Goal: Transaction & Acquisition: Purchase product/service

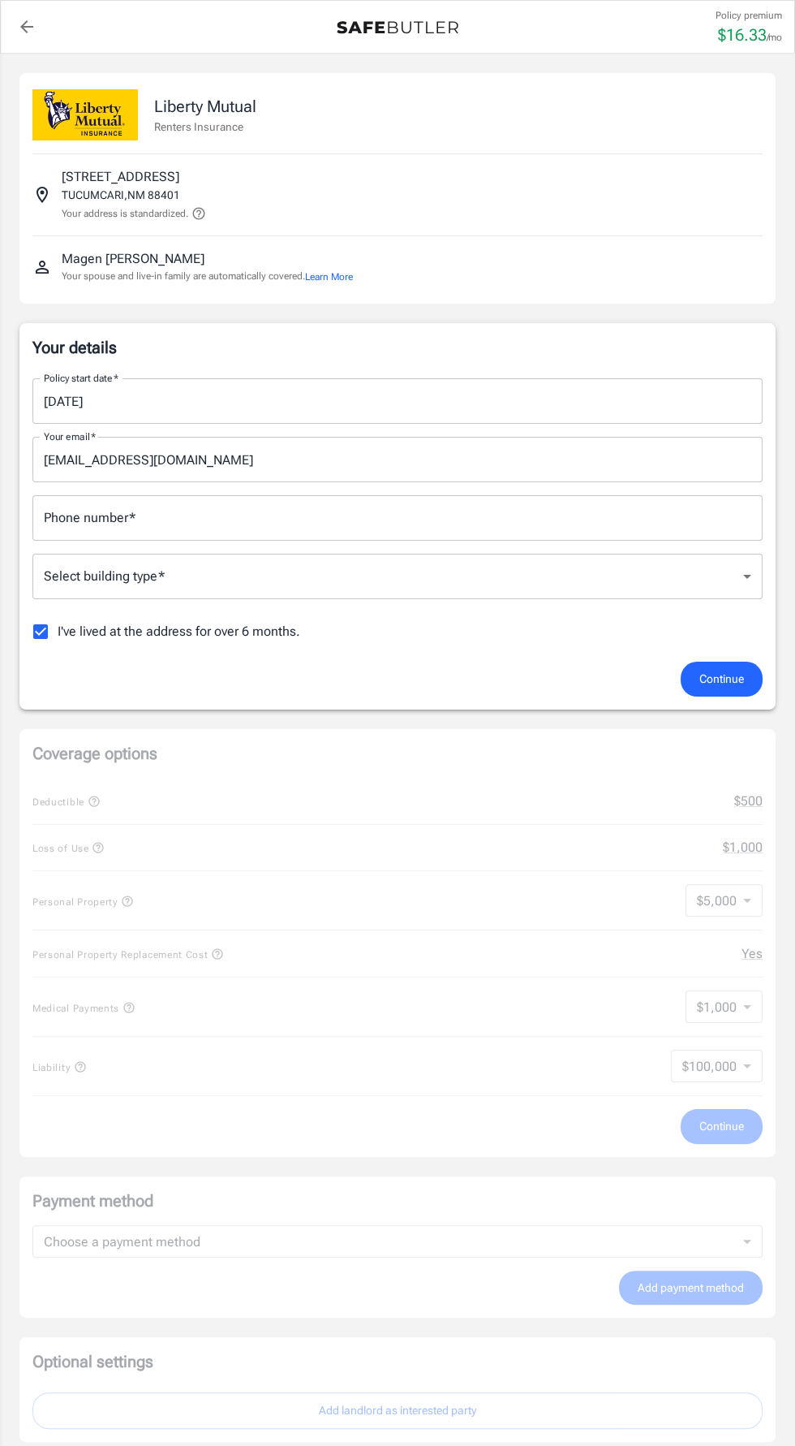
click at [236, 516] on input "Phone number   *" at bounding box center [397, 517] width 731 height 45
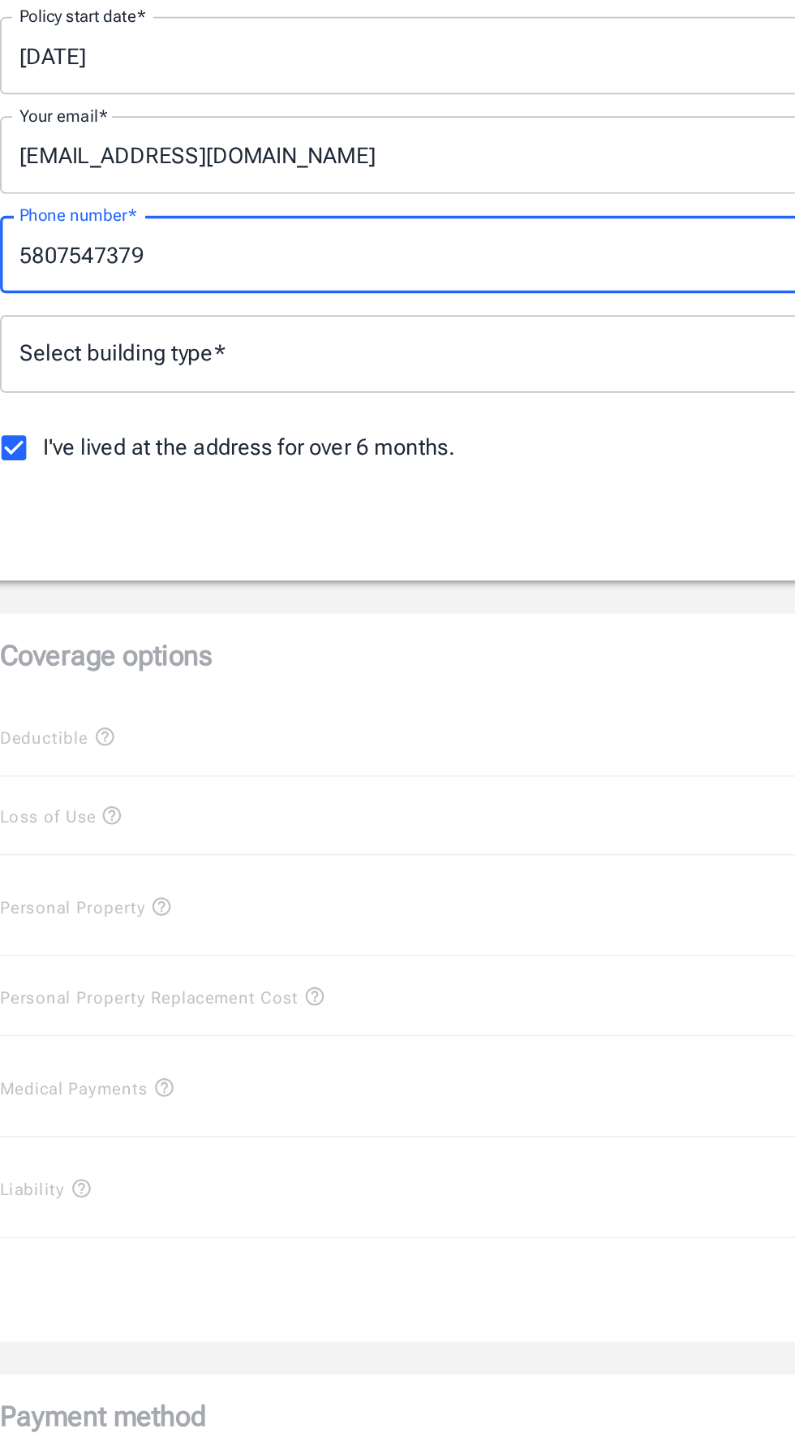
type input "5807547379"
click at [248, 572] on body "Policy premium $ 16.33 /mo Liberty Mutual Renters Insurance [STREET_ADDRESS] Yo…" at bounding box center [397, 1048] width 795 height 2097
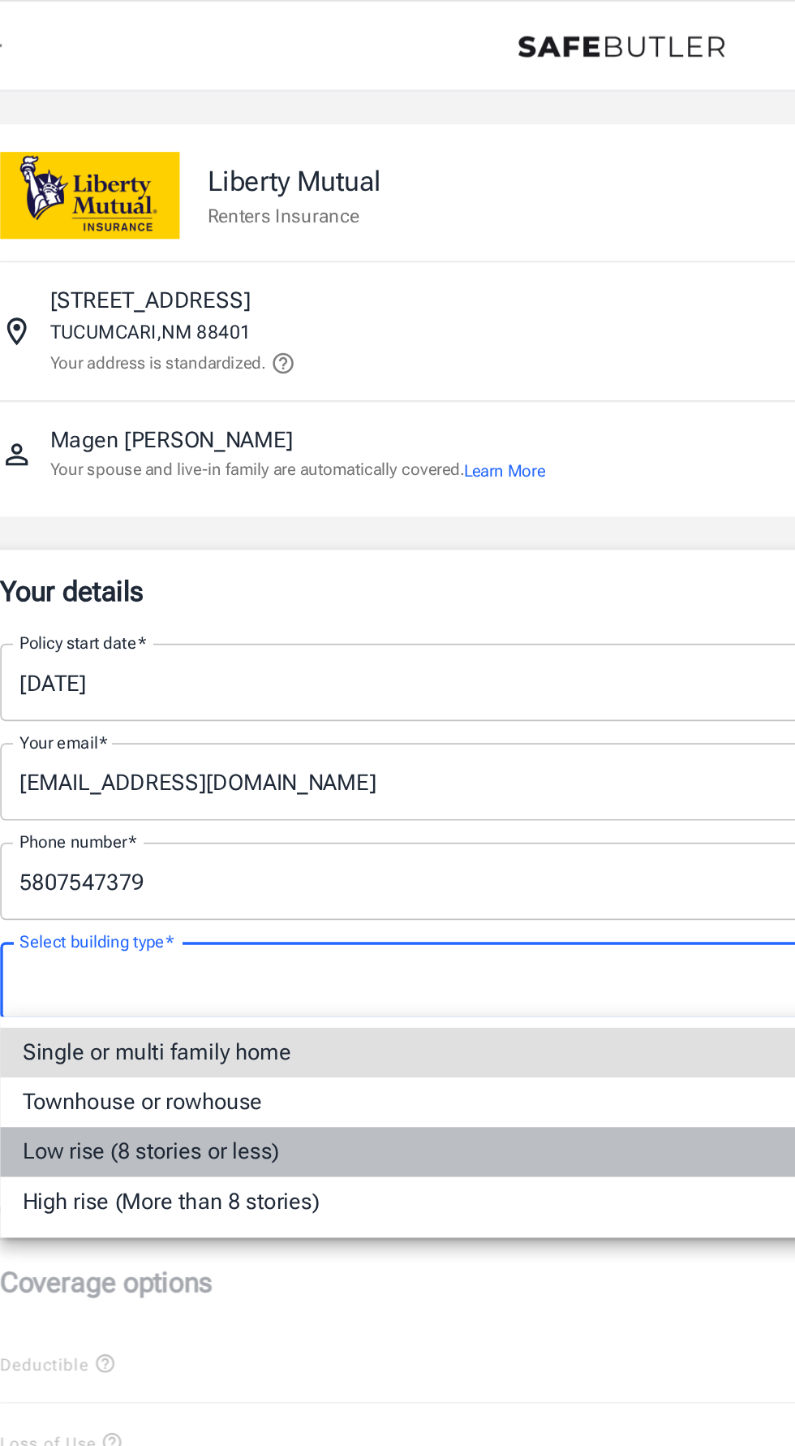
click at [186, 675] on li "Low rise (8 stories or less)" at bounding box center [397, 676] width 731 height 29
type input "lowrise"
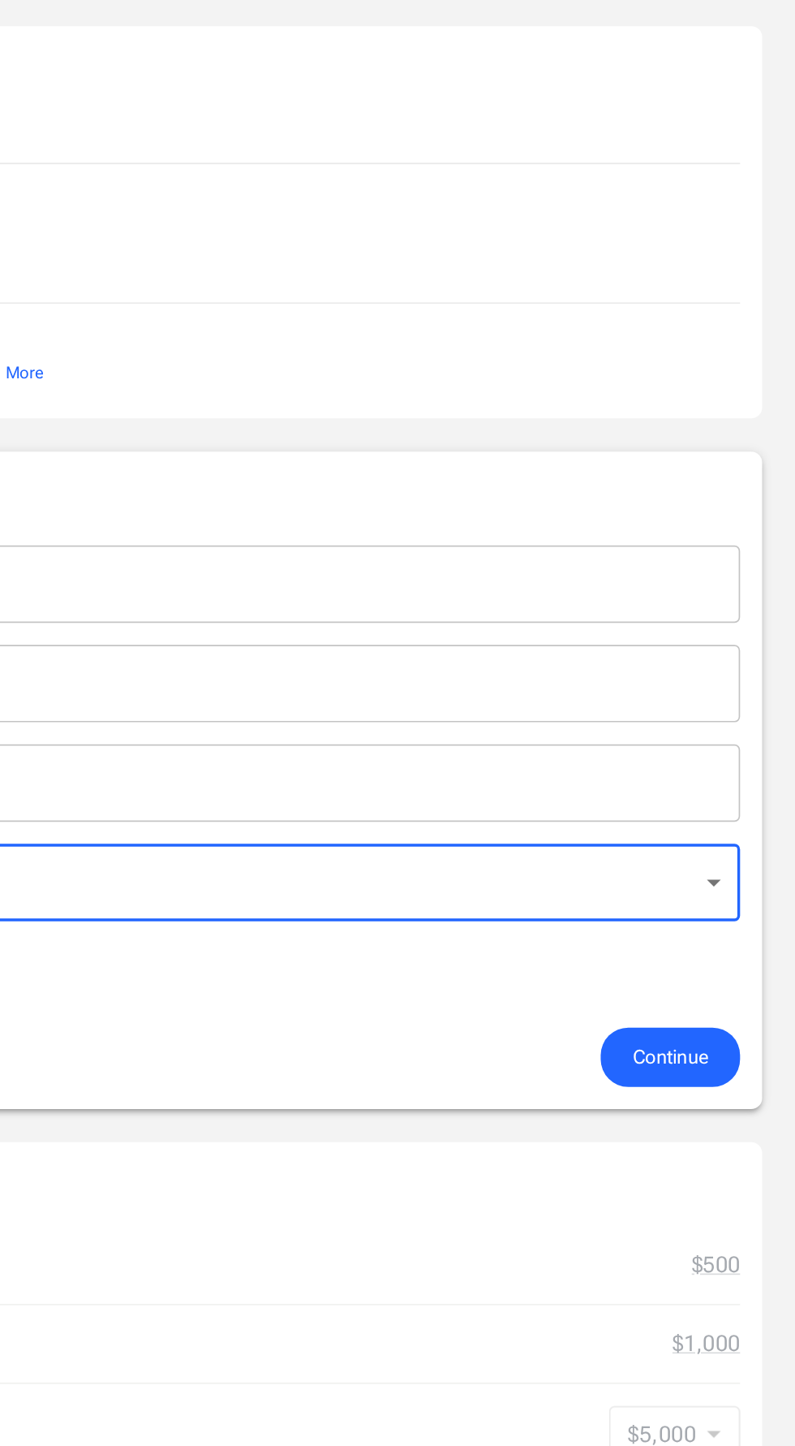
click at [711, 664] on button "Continue" at bounding box center [722, 679] width 82 height 35
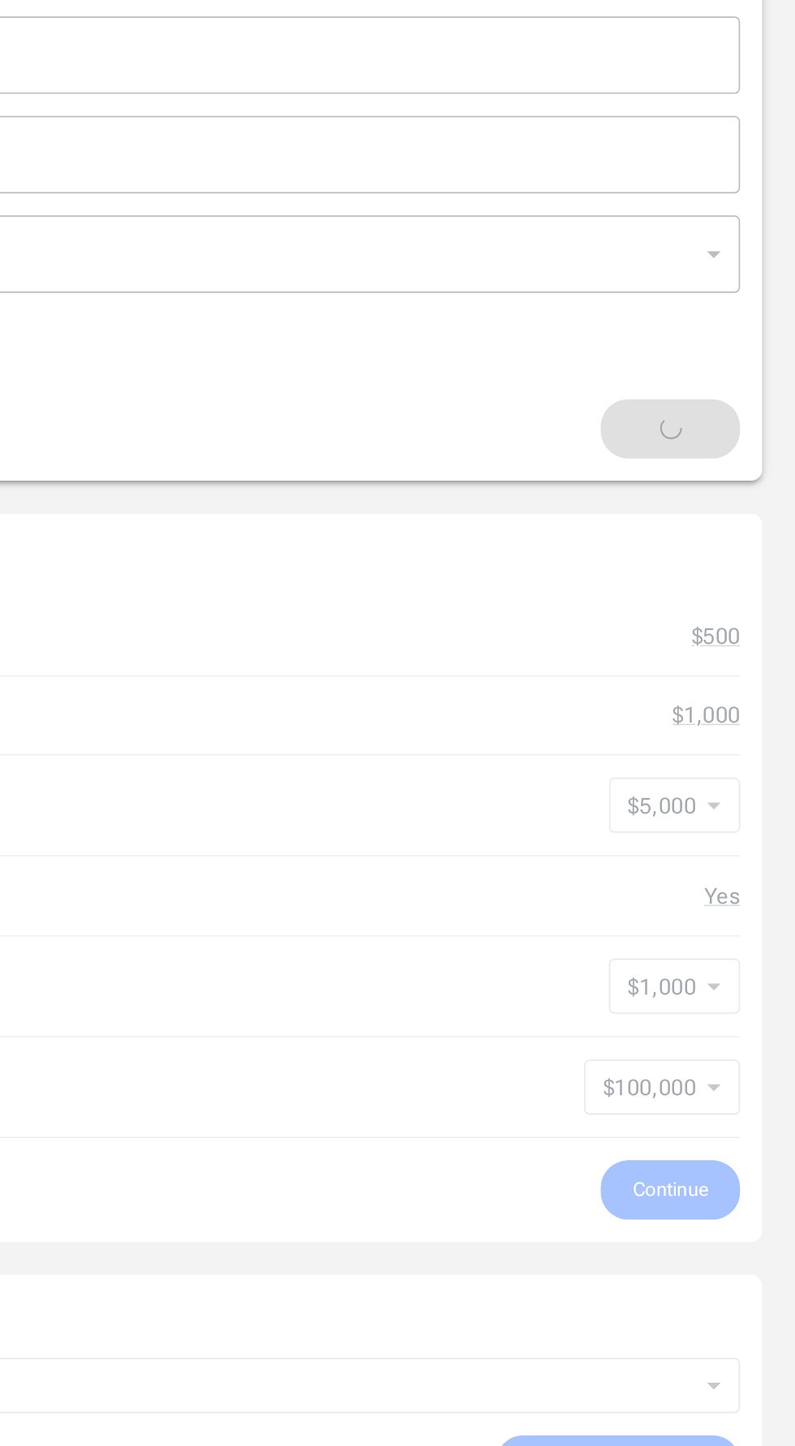
scroll to position [16, 0]
click at [731, 777] on div "Coverage options Deductible $500 Loss of Use $1,000 Personal Property $5,000 50…" at bounding box center [397, 927] width 757 height 428
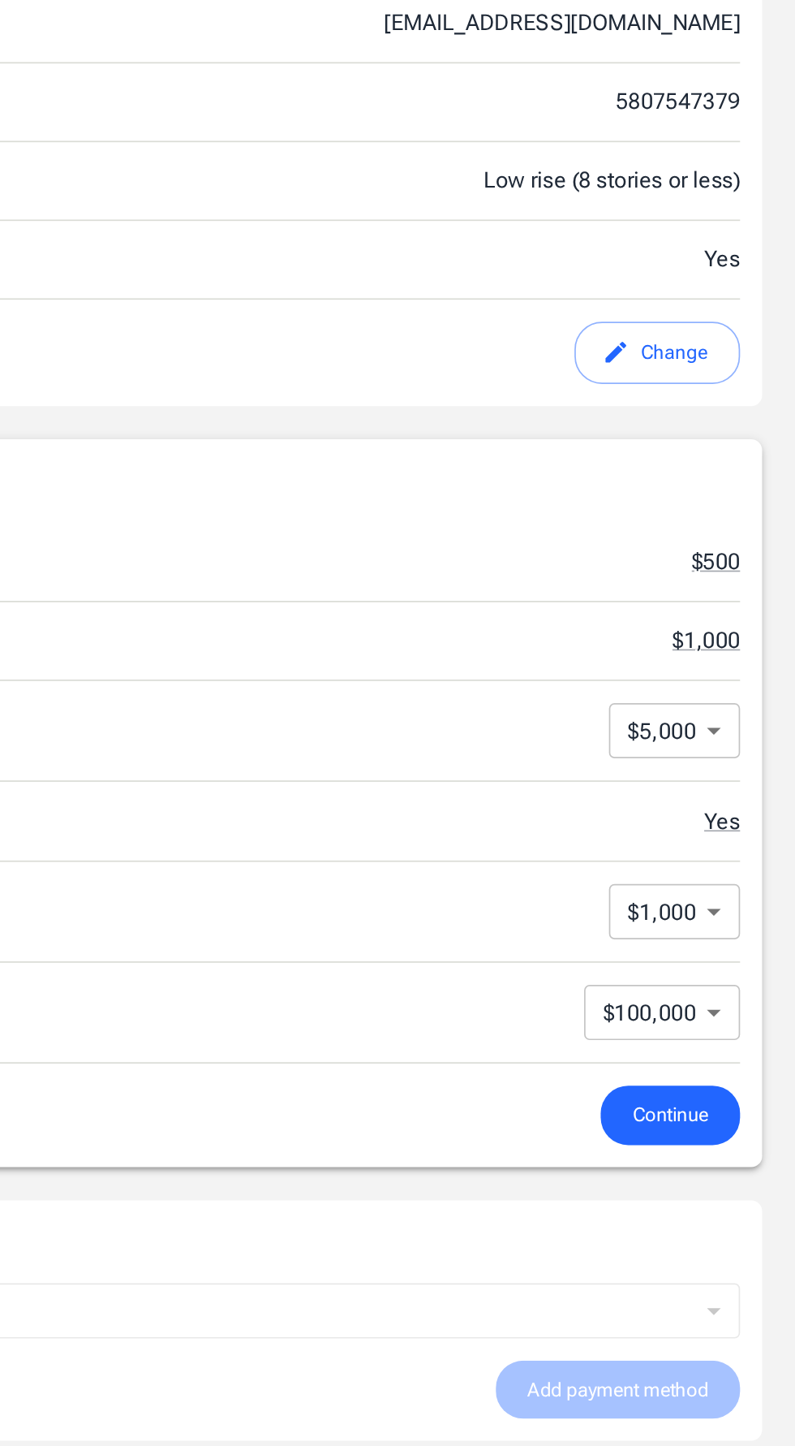
scroll to position [0, 0]
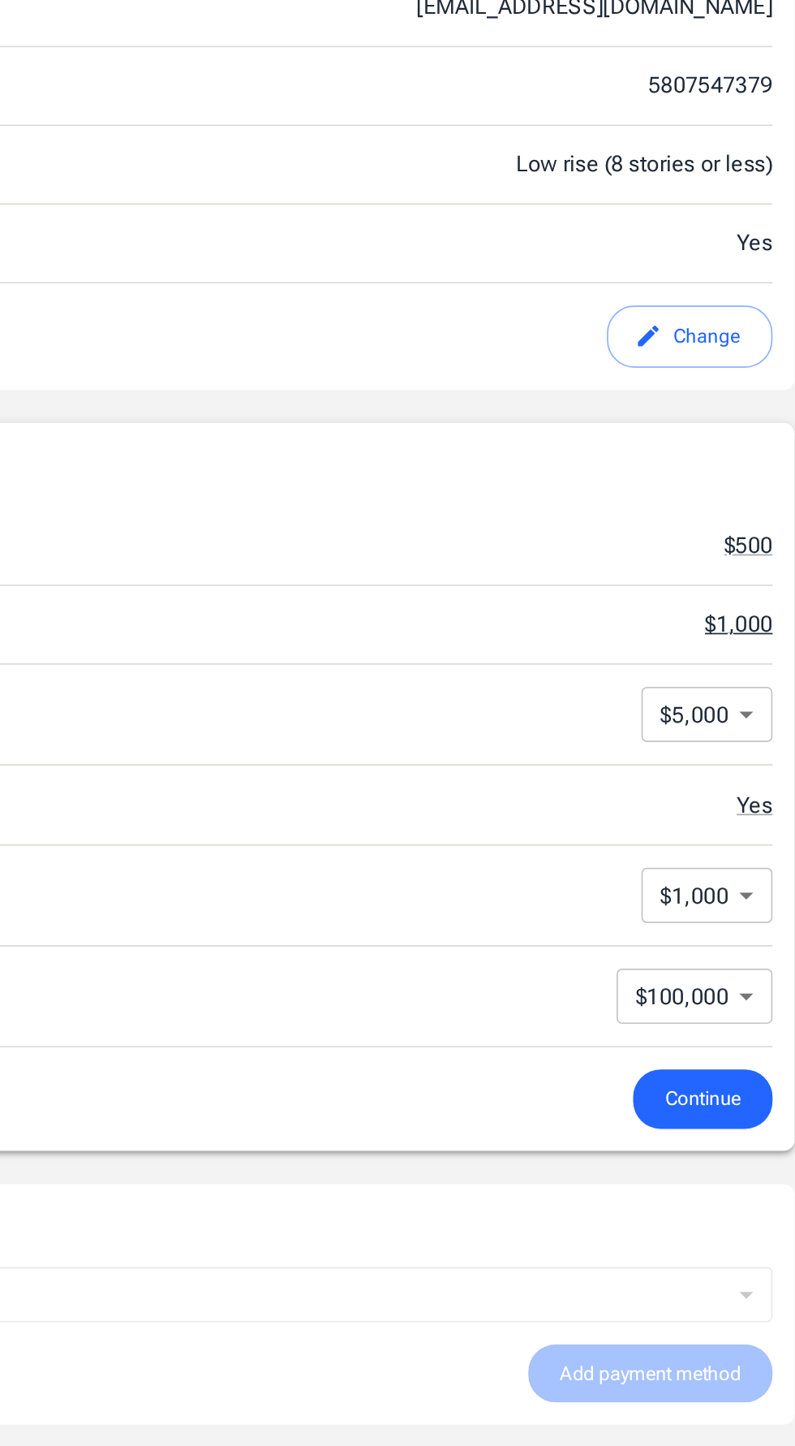
click at [728, 804] on button "$1,000" at bounding box center [743, 803] width 40 height 19
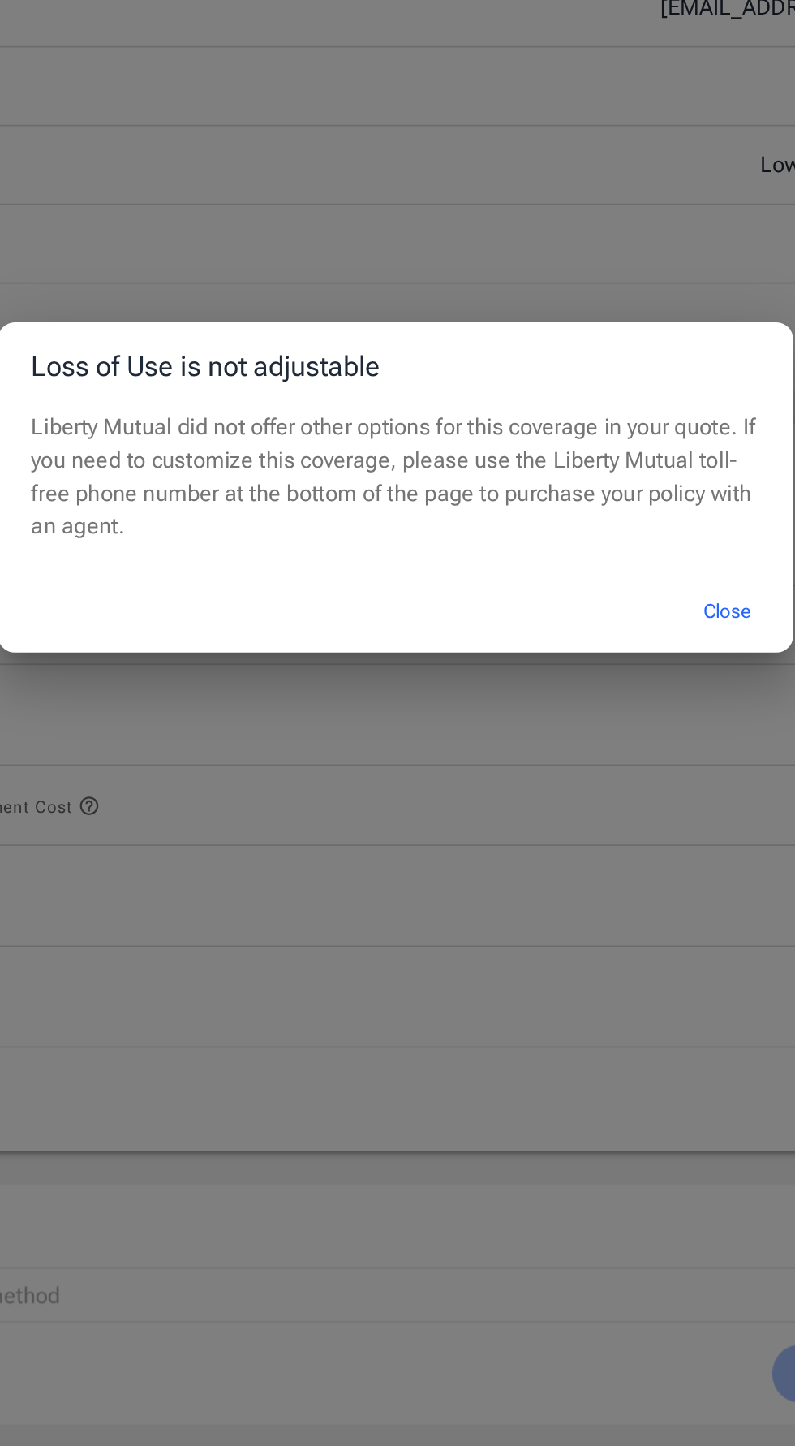
click at [590, 813] on button "Close" at bounding box center [592, 795] width 65 height 35
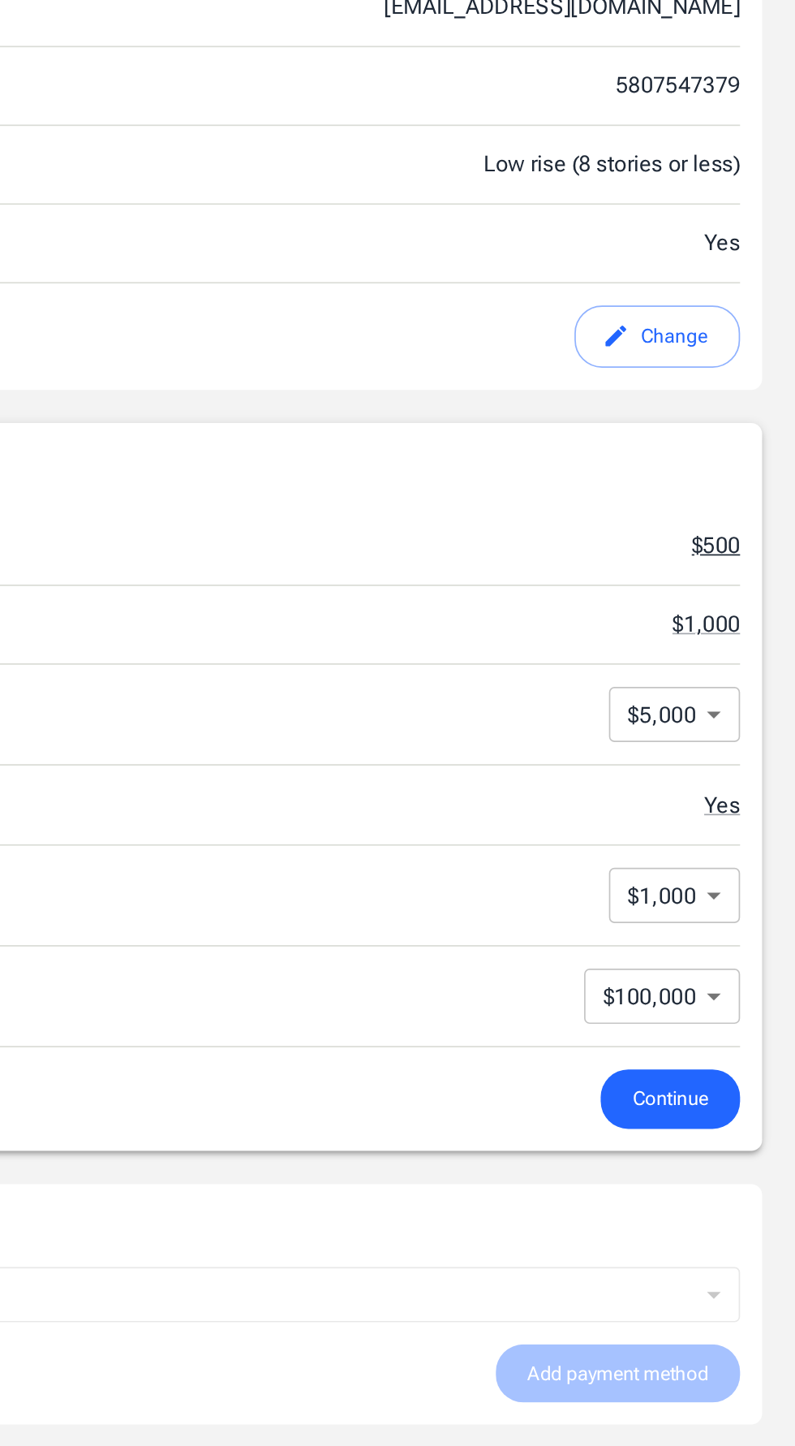
click at [744, 756] on button "$500" at bounding box center [749, 757] width 28 height 19
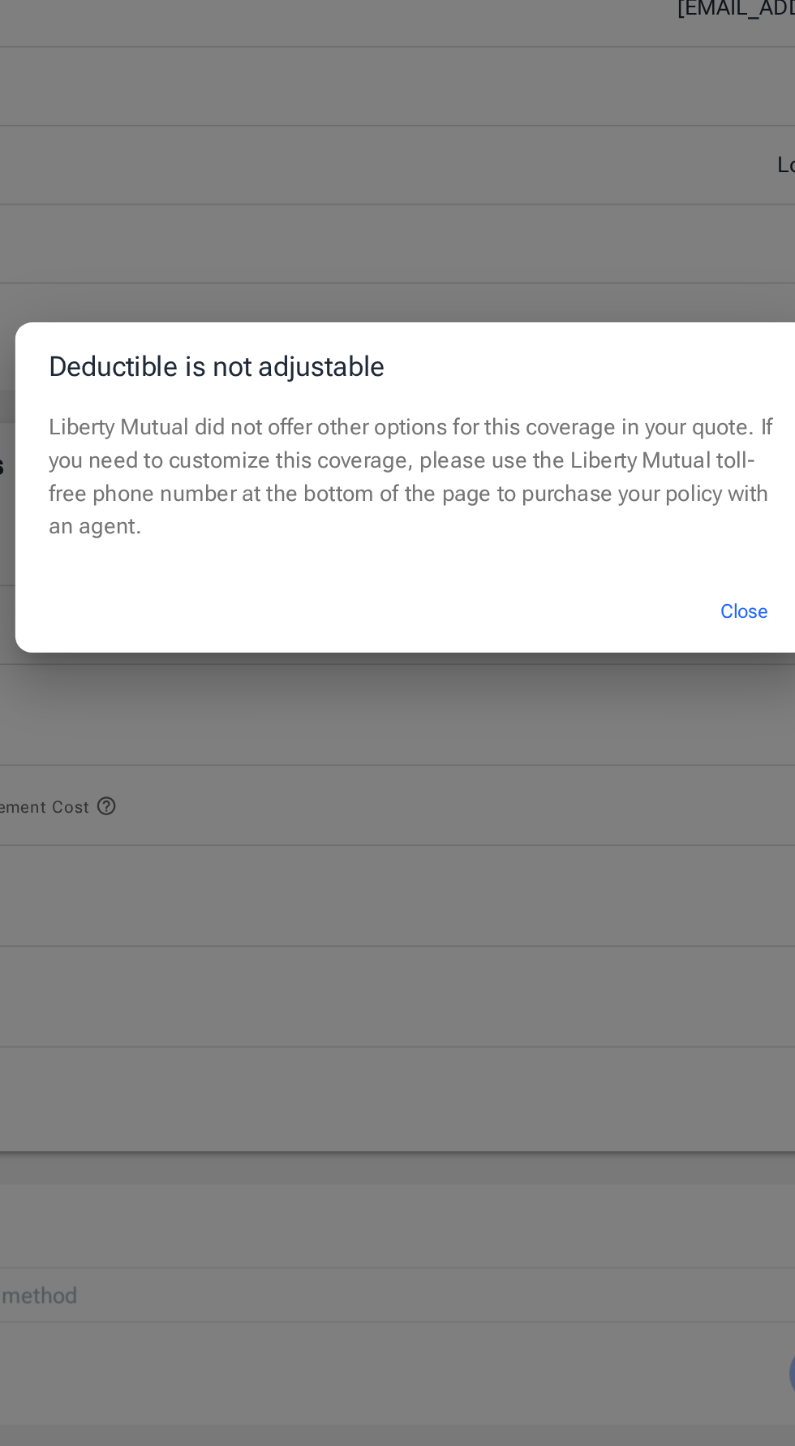
click at [585, 813] on button "Close" at bounding box center [592, 795] width 65 height 35
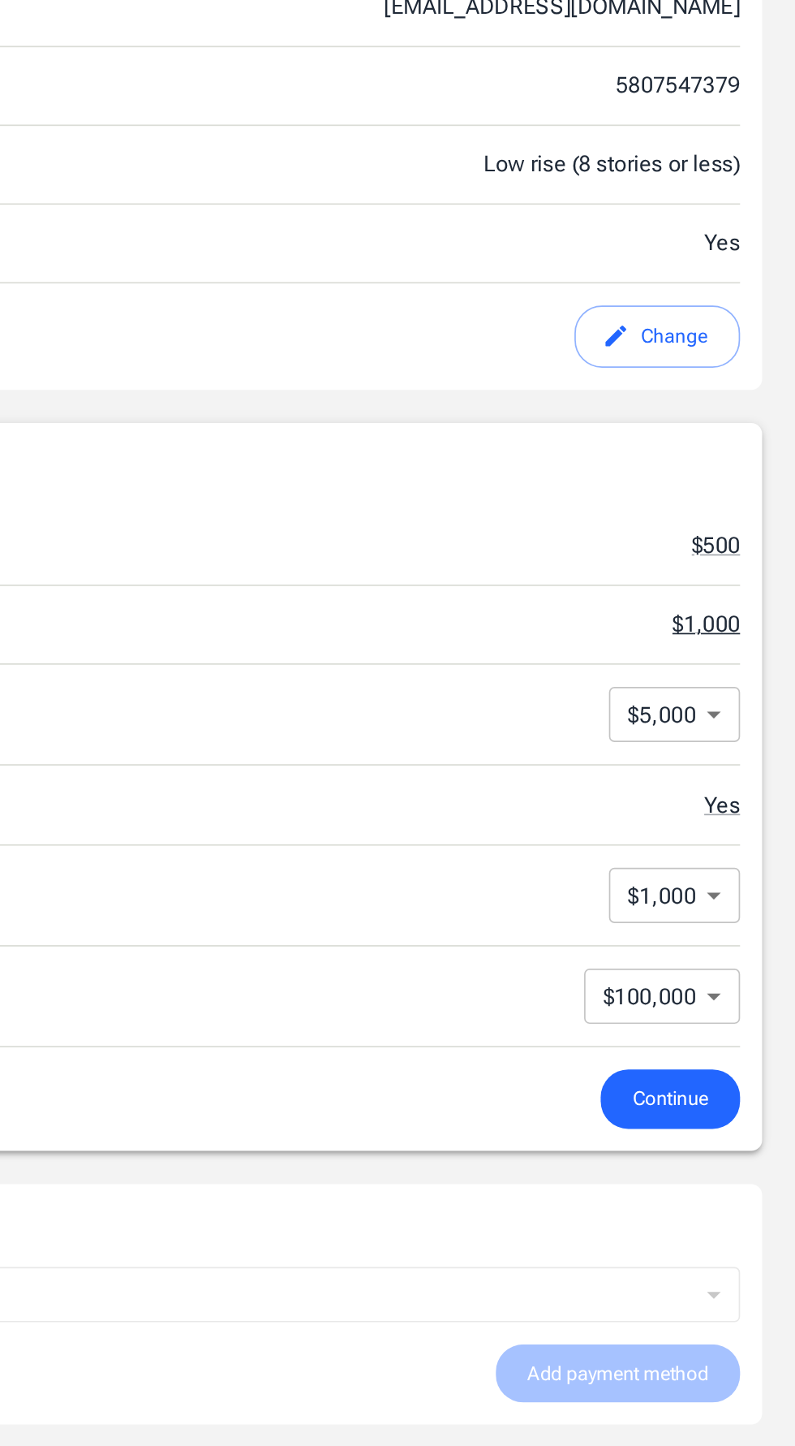
click at [743, 797] on button "$1,000" at bounding box center [743, 803] width 40 height 19
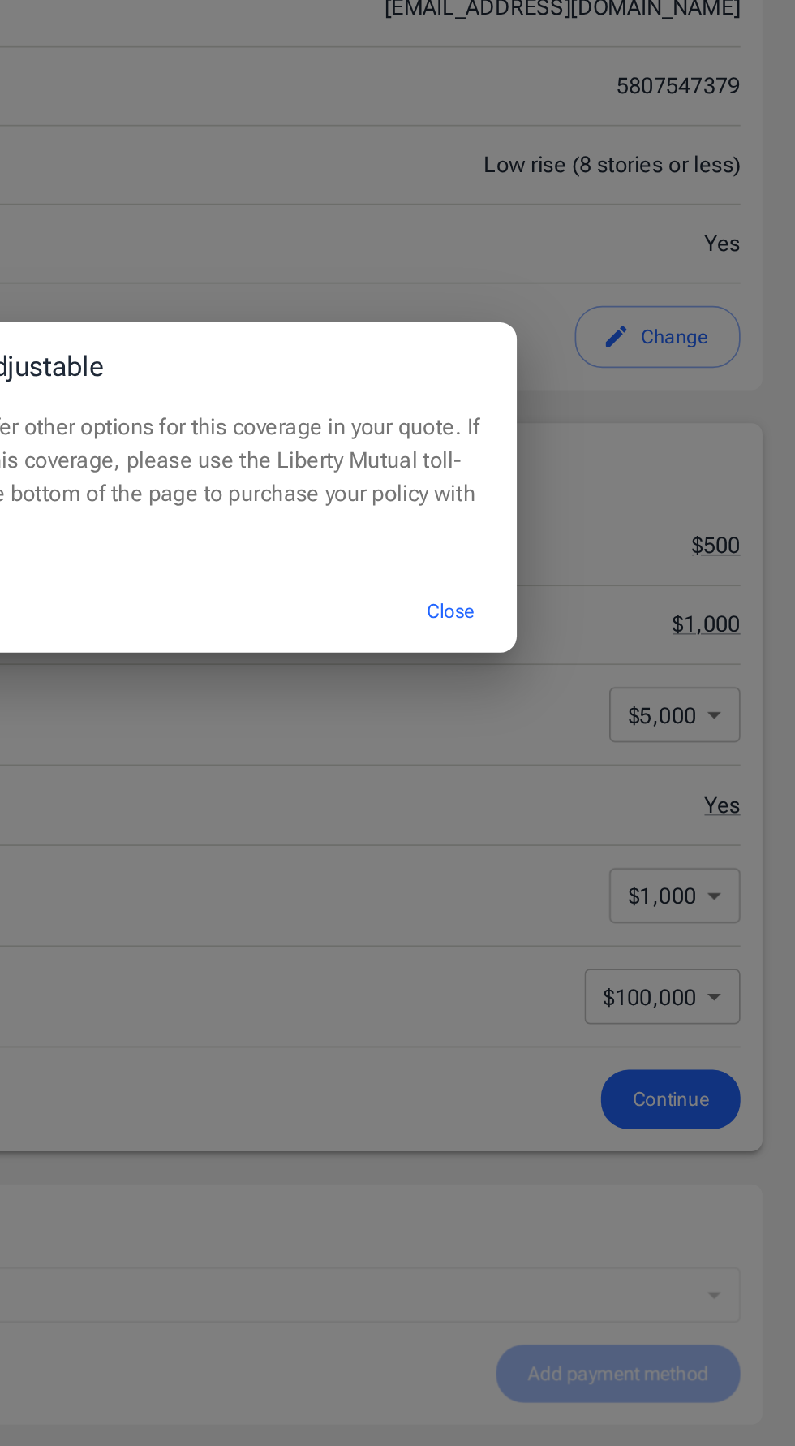
click at [595, 813] on button "Close" at bounding box center [592, 795] width 65 height 35
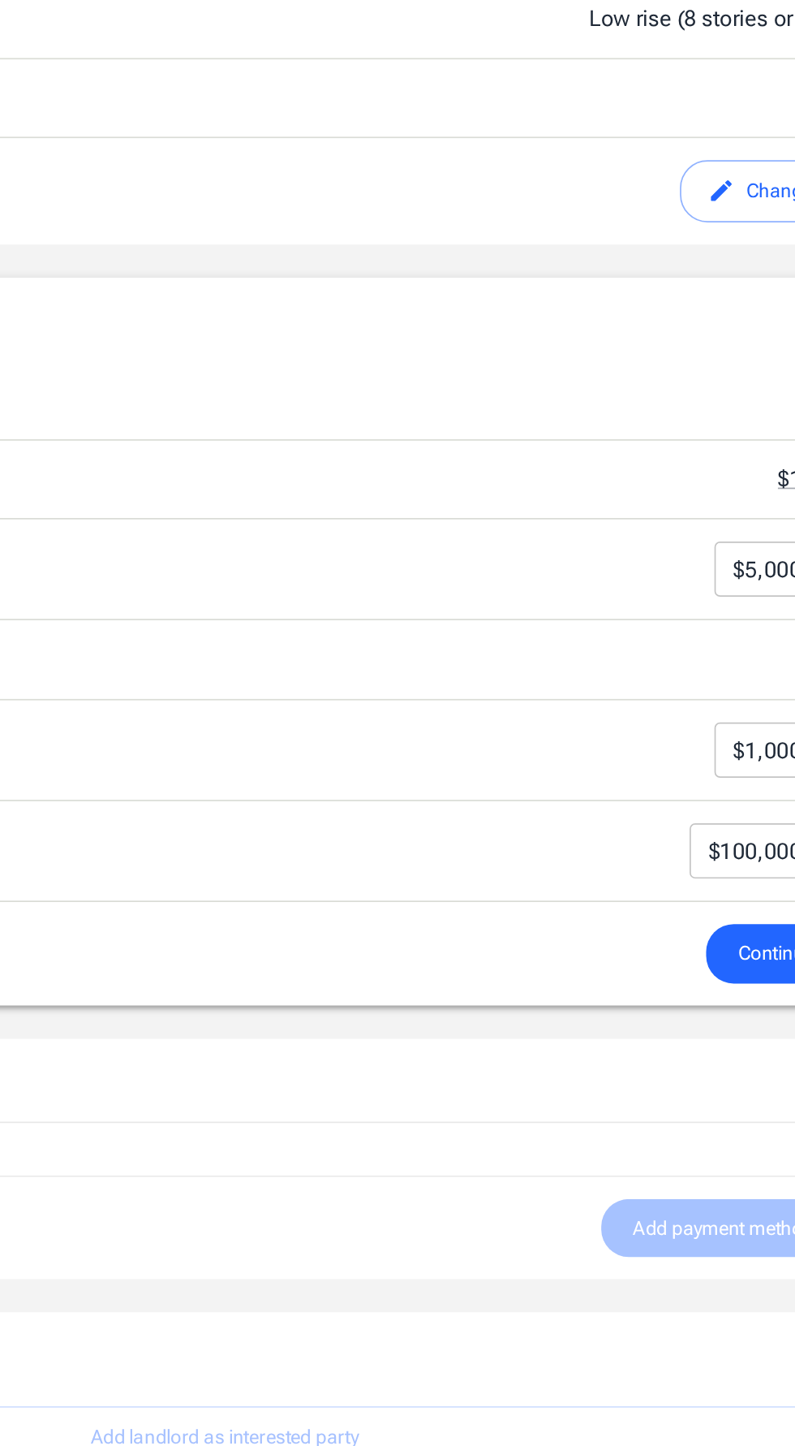
click at [696, 859] on body "Policy premium $ 16.33 /mo Liberty Mutual Renters Insurance [STREET_ADDRESS] Yo…" at bounding box center [397, 1026] width 795 height 2053
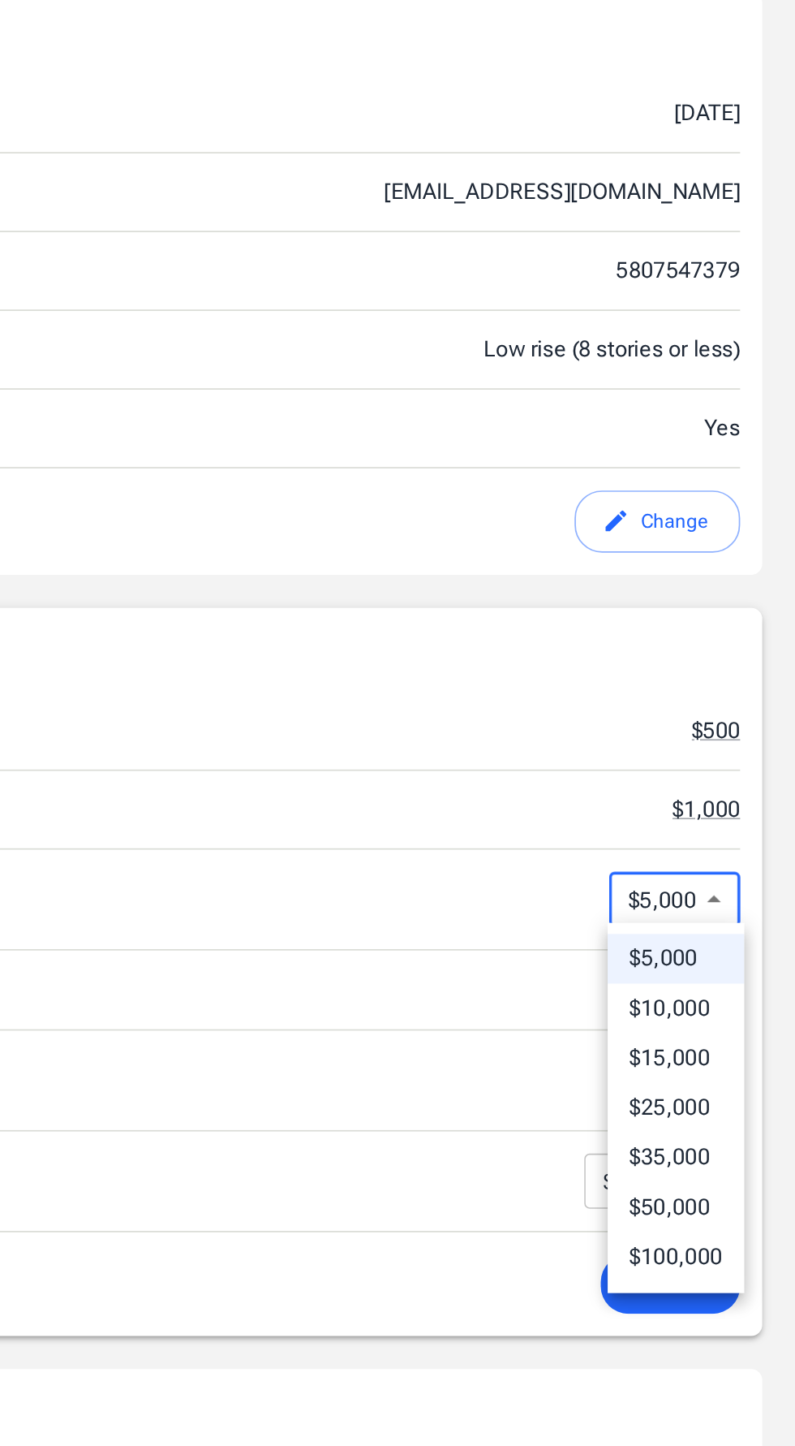
click at [743, 745] on div at bounding box center [397, 723] width 795 height 1446
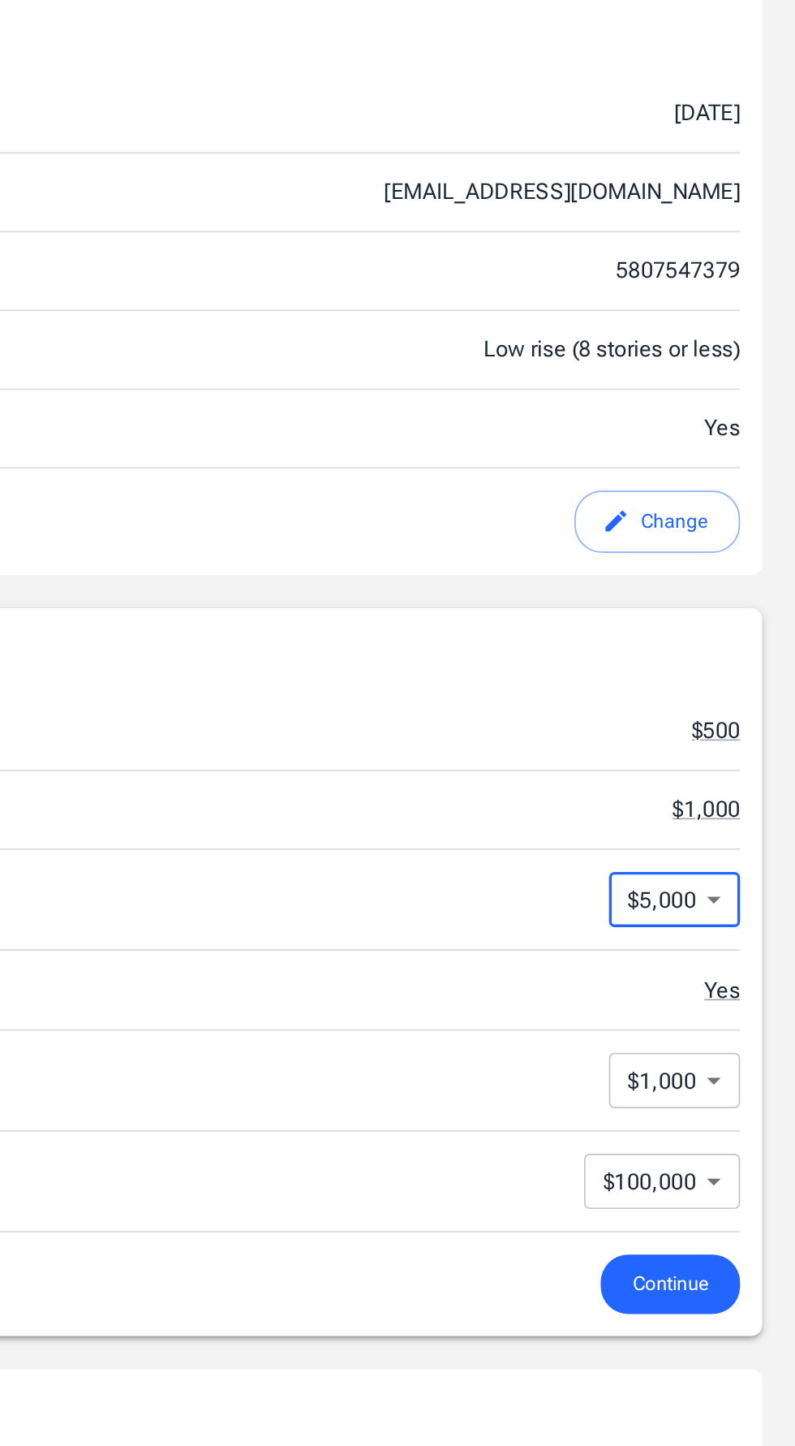
click at [720, 849] on body "Policy premium $ 16.33 /mo Liberty Mutual Renters Insurance [STREET_ADDRESS] Yo…" at bounding box center [397, 1026] width 795 height 2053
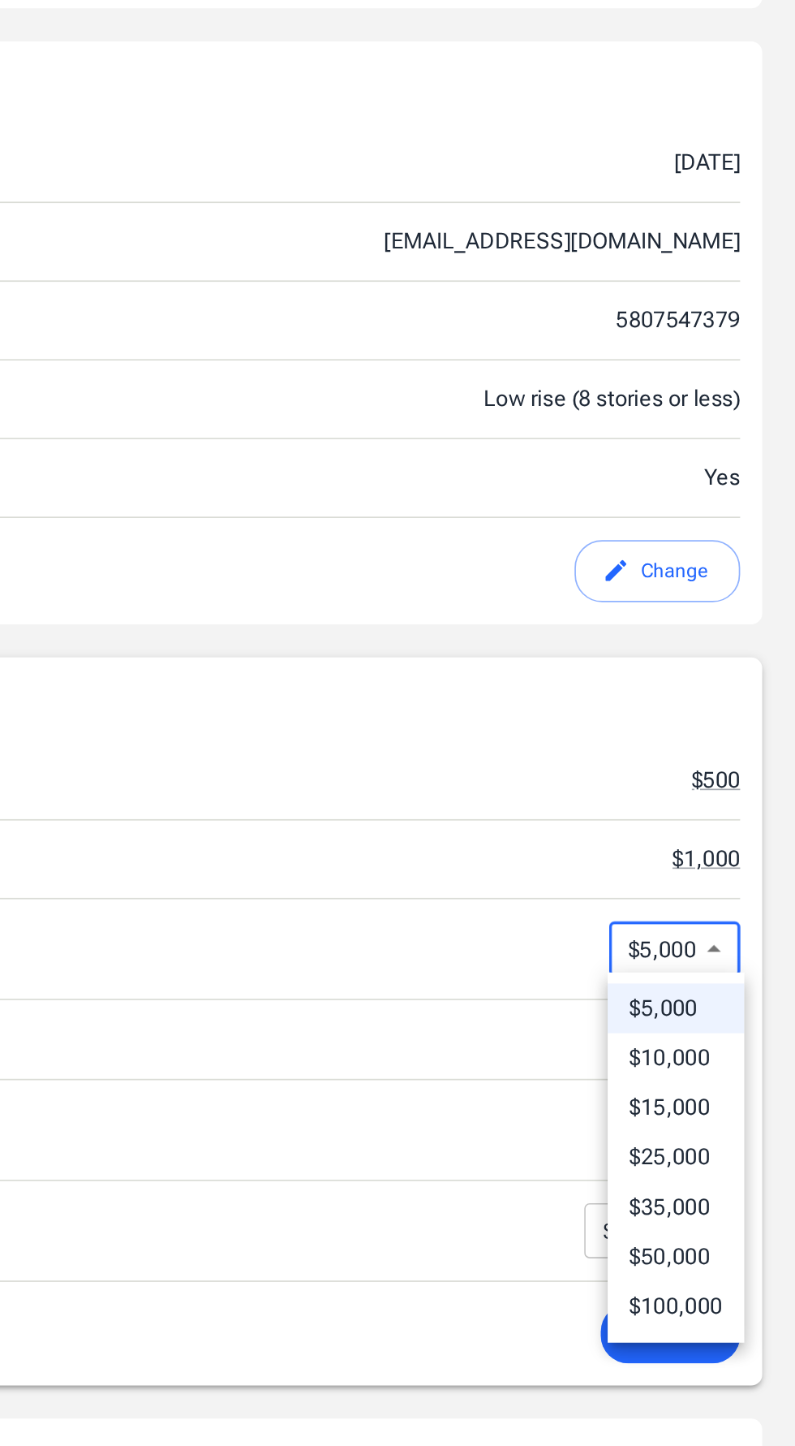
click at [731, 894] on li "$5,000" at bounding box center [725, 891] width 80 height 29
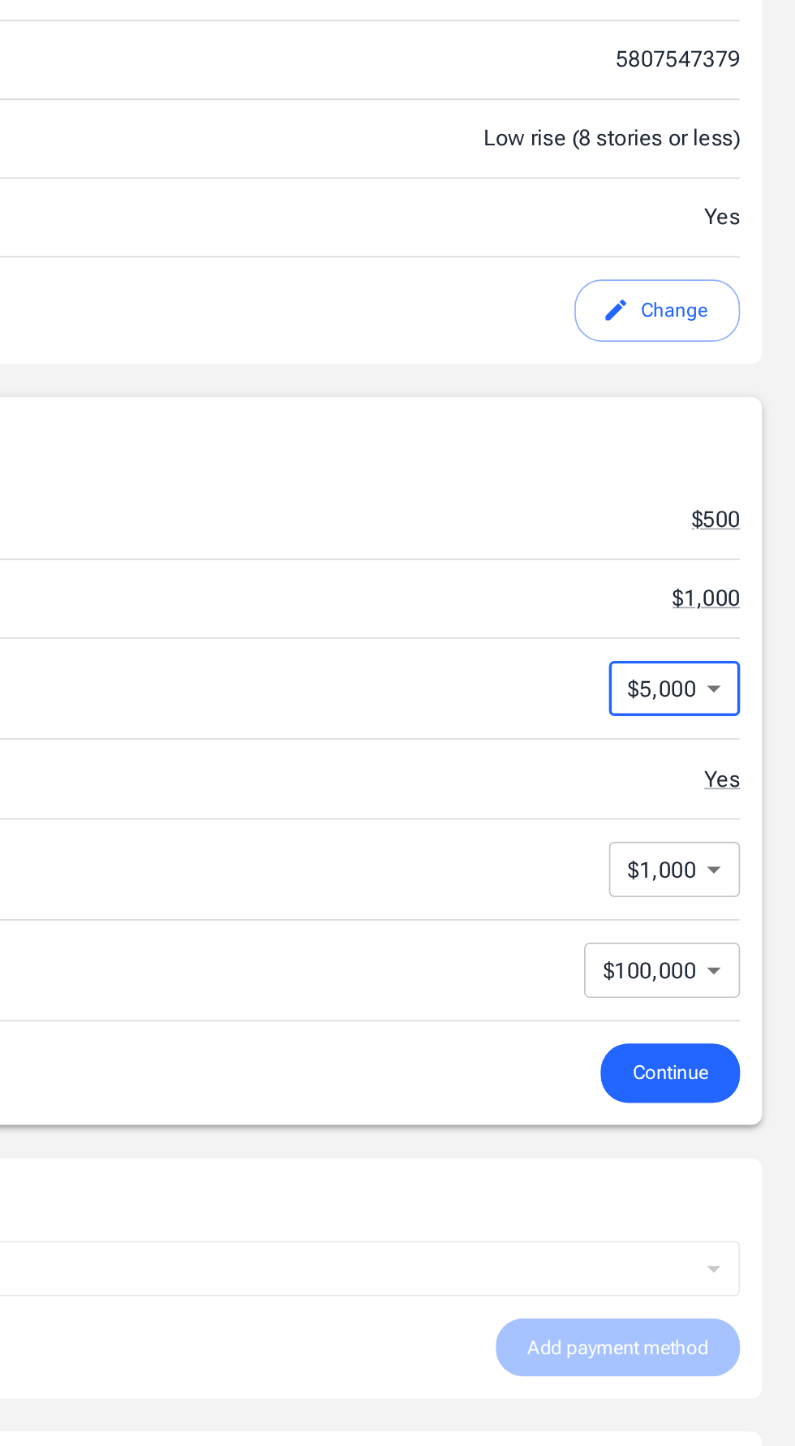
click at [727, 1013] on body "Policy premium $ 16.33 /mo Liberty Mutual Renters Insurance [STREET_ADDRESS] Yo…" at bounding box center [397, 1026] width 795 height 2053
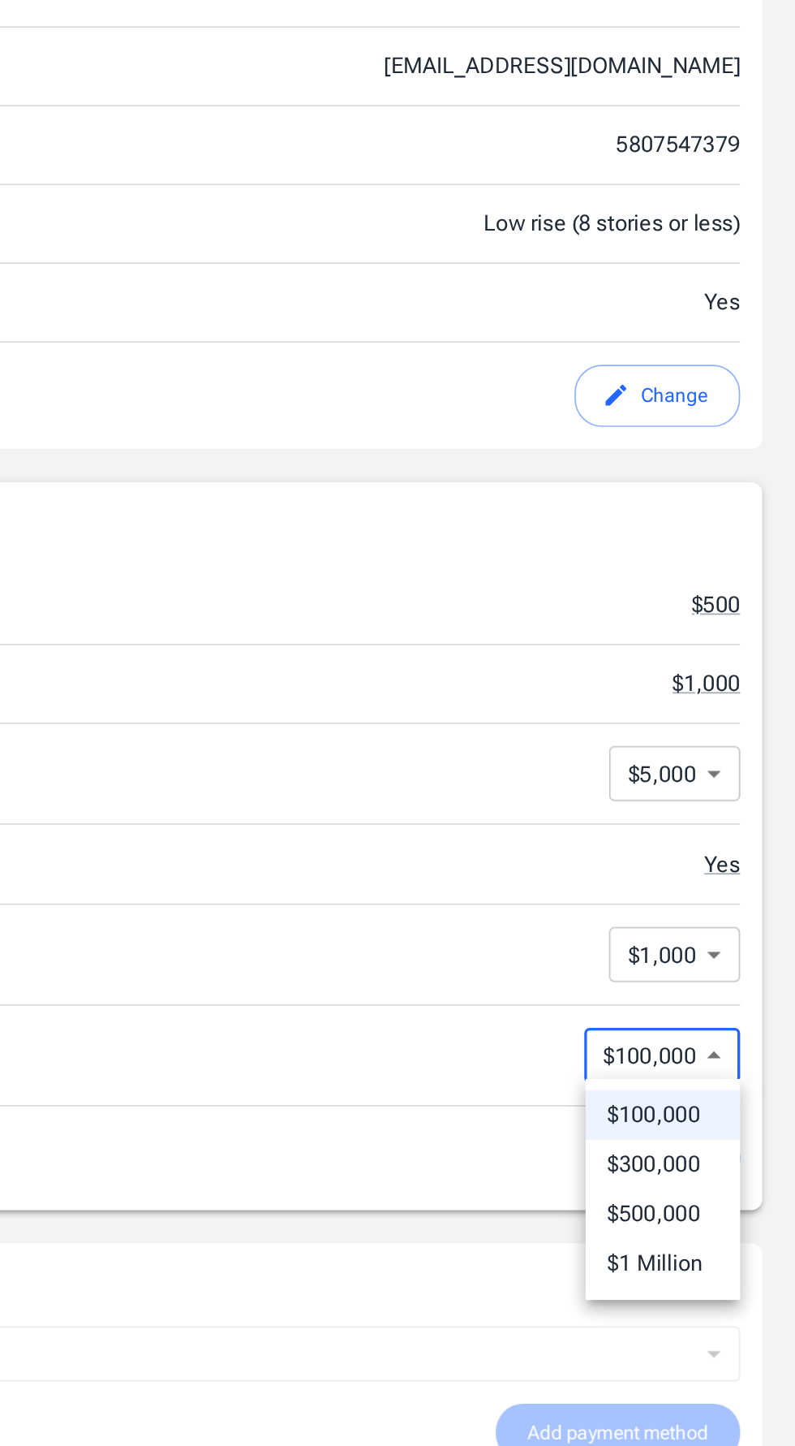
click at [727, 1059] on li "$100,000" at bounding box center [717, 1056] width 91 height 29
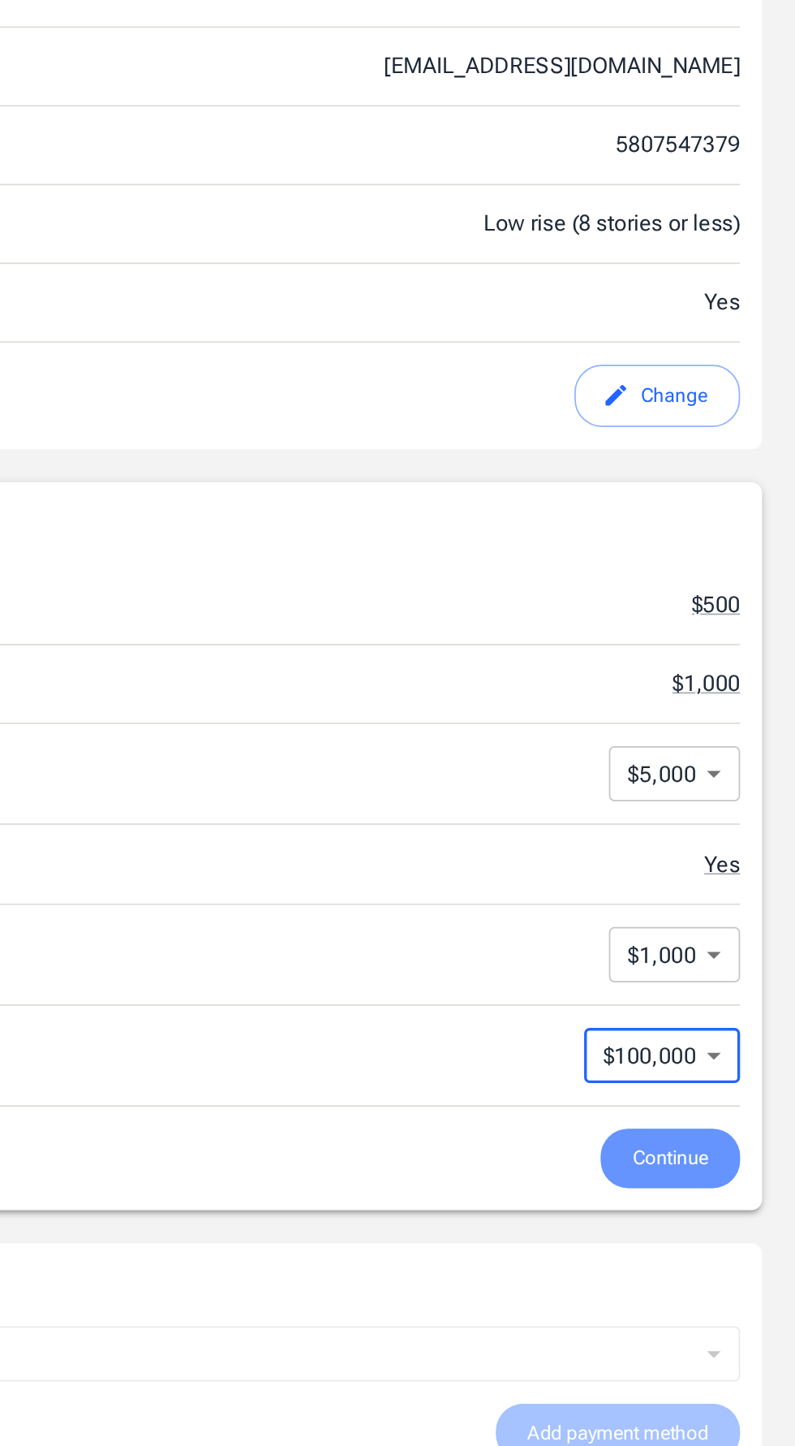
click at [722, 1082] on span "Continue" at bounding box center [722, 1082] width 45 height 20
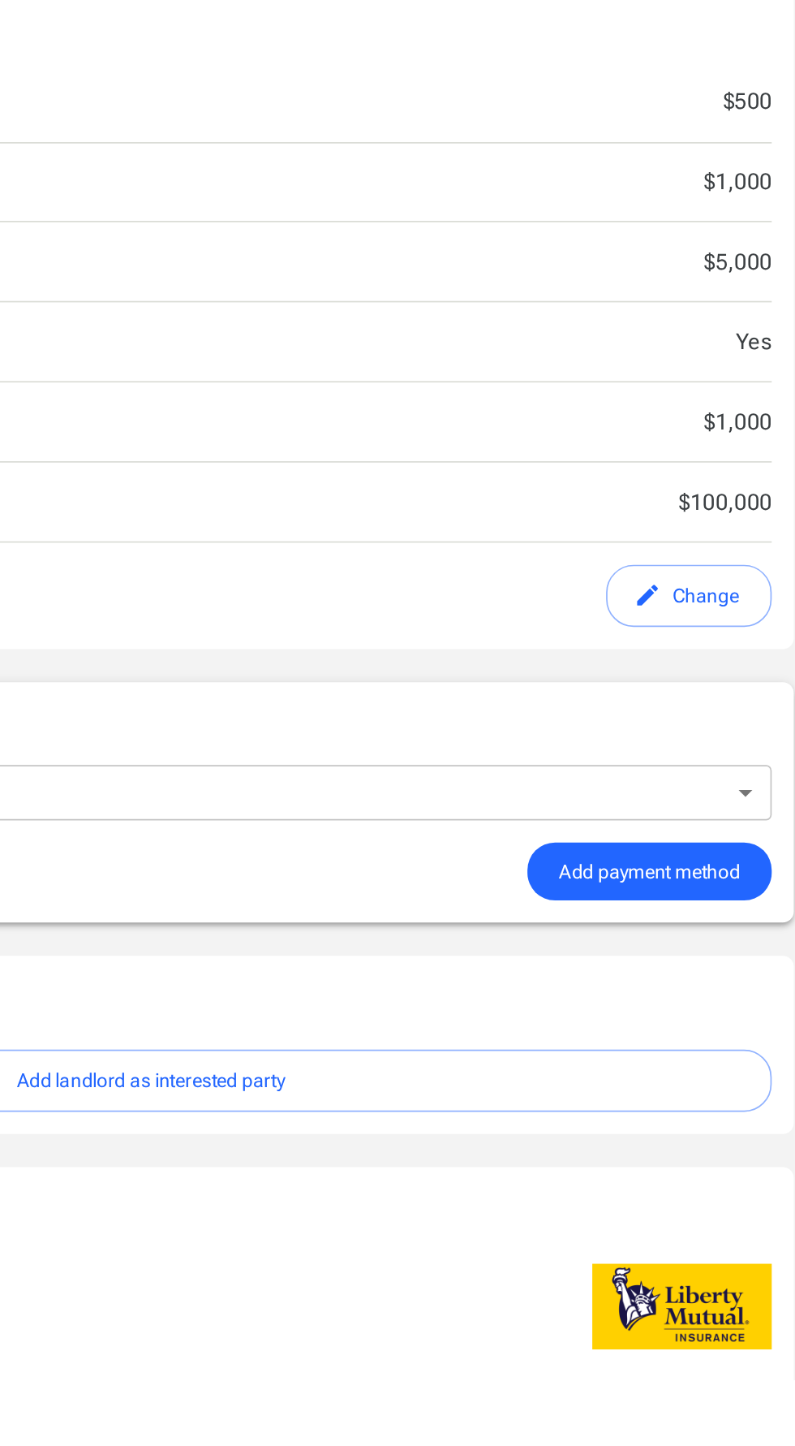
scroll to position [62, 0]
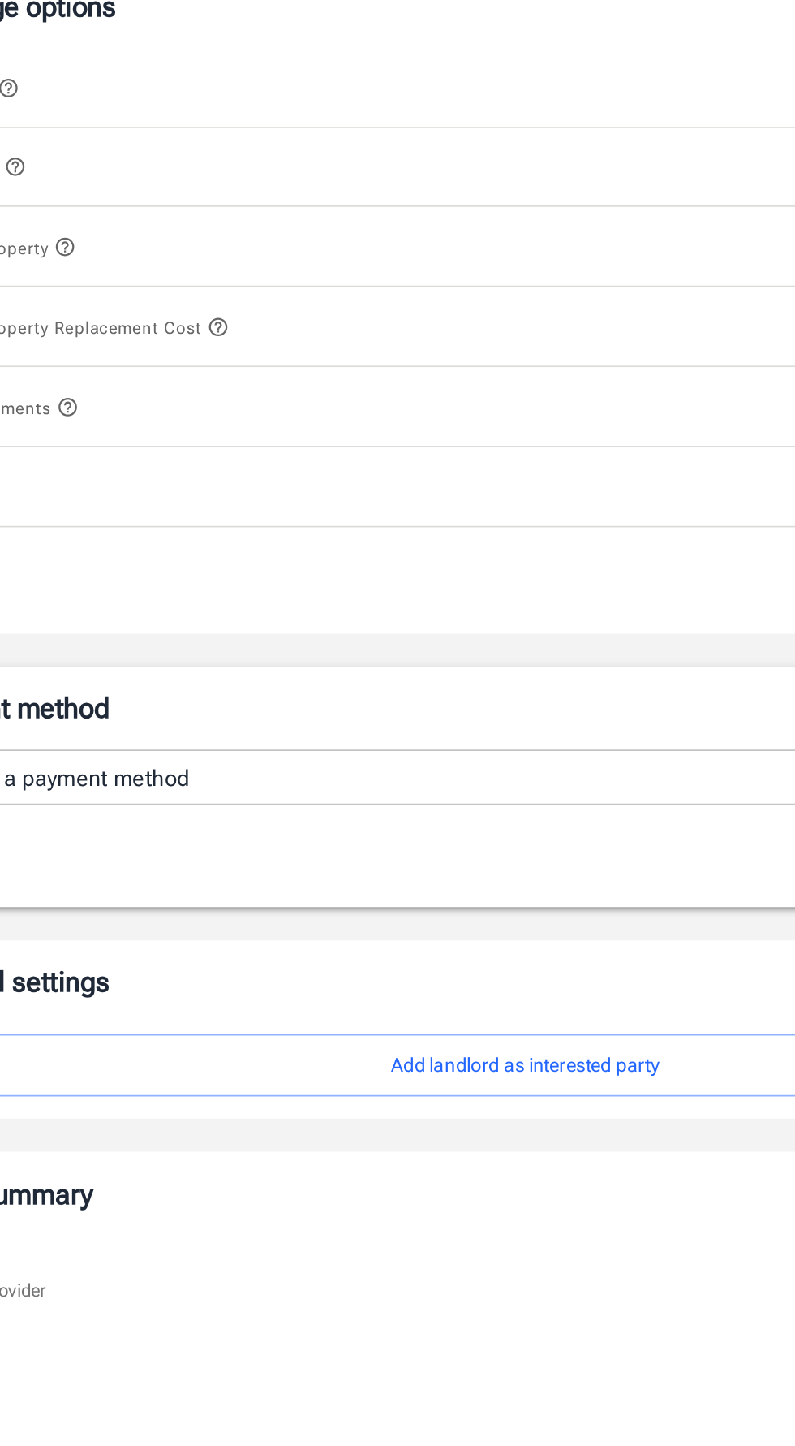
click at [460, 1280] on button "Add landlord as interested party" at bounding box center [397, 1270] width 731 height 37
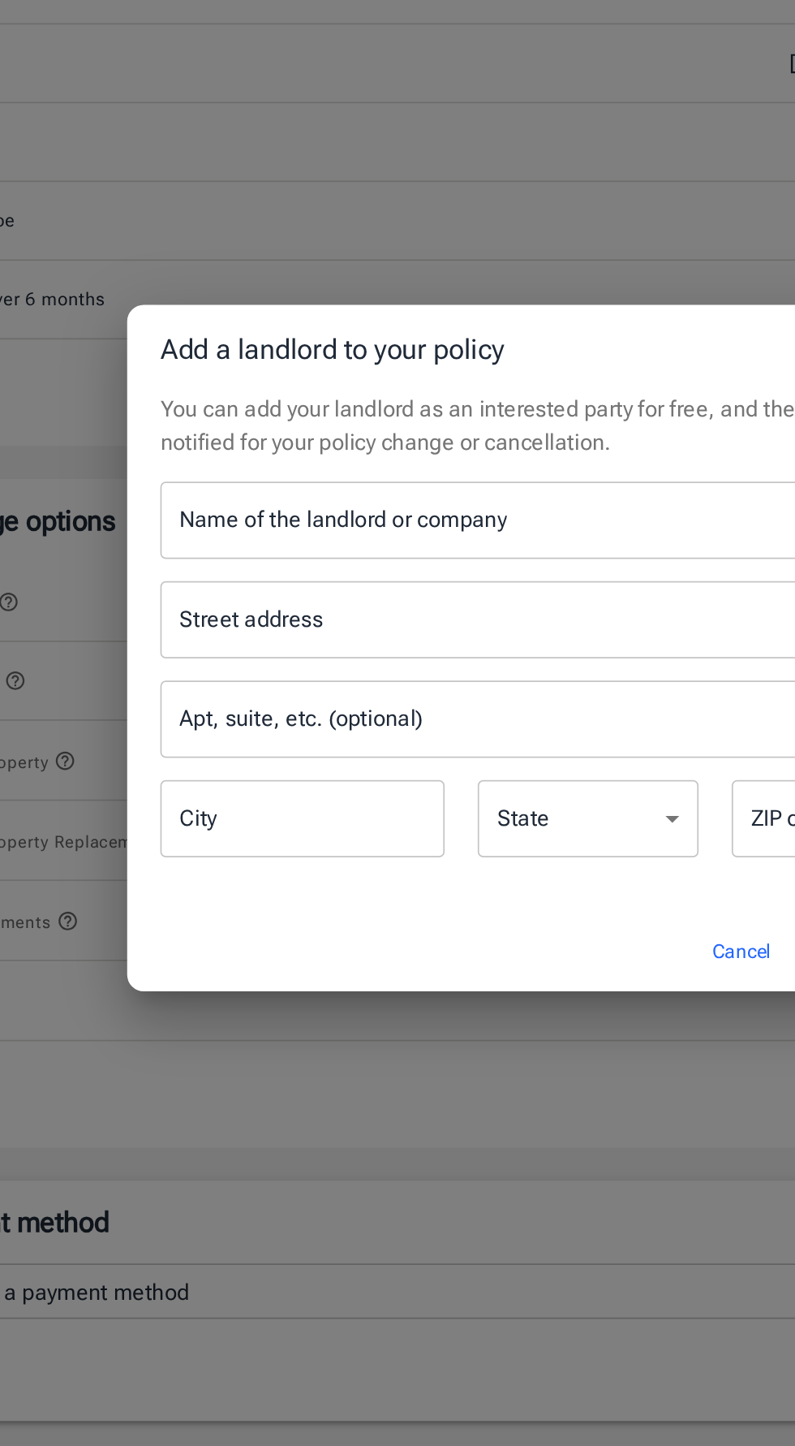
click at [343, 670] on div "Name of the landlord or company Name of the landlord or company" at bounding box center [397, 647] width 429 height 45
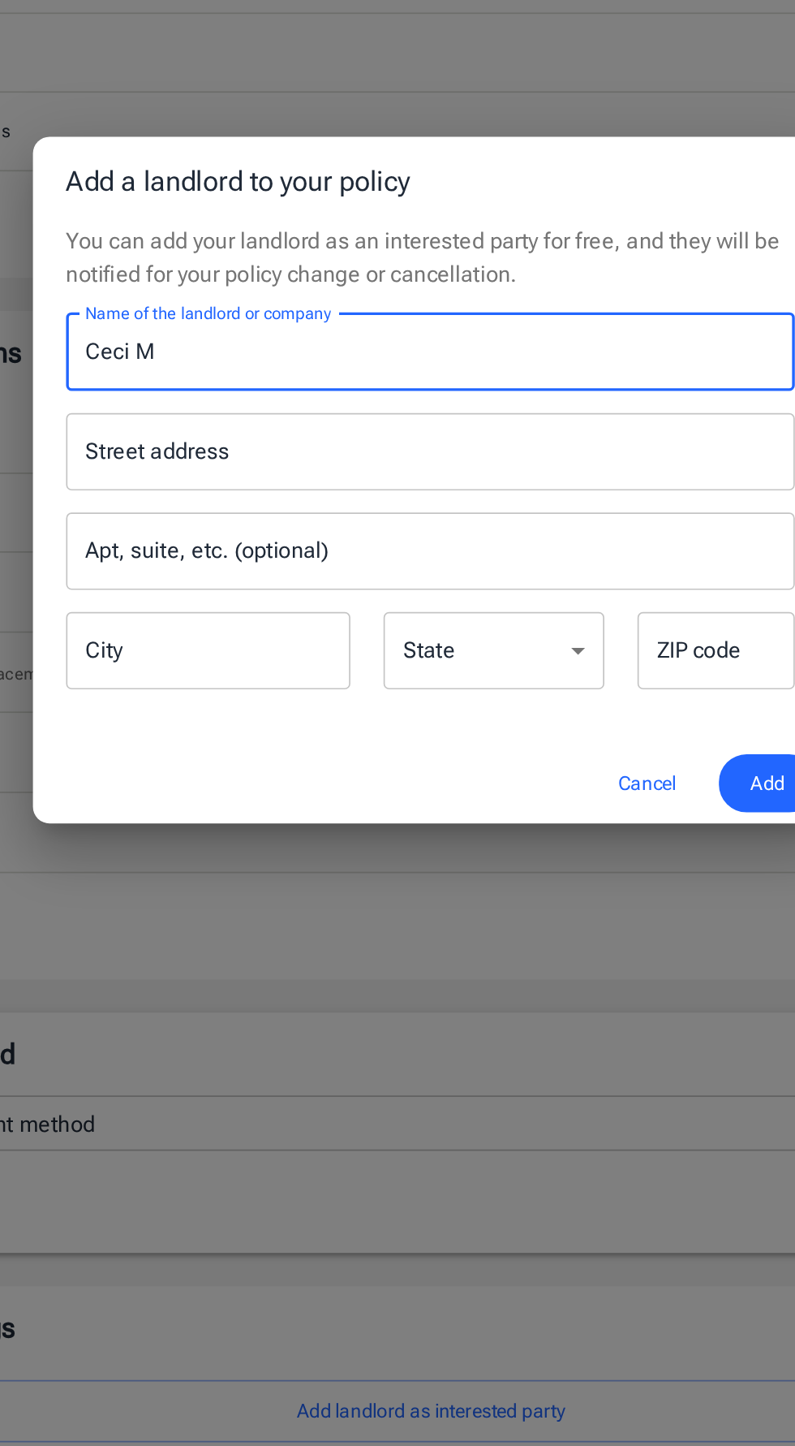
click at [287, 646] on input "Ceci M" at bounding box center [397, 647] width 429 height 45
type input "[PERSON_NAME]"
click at [387, 704] on input "Street address" at bounding box center [398, 706] width 414 height 31
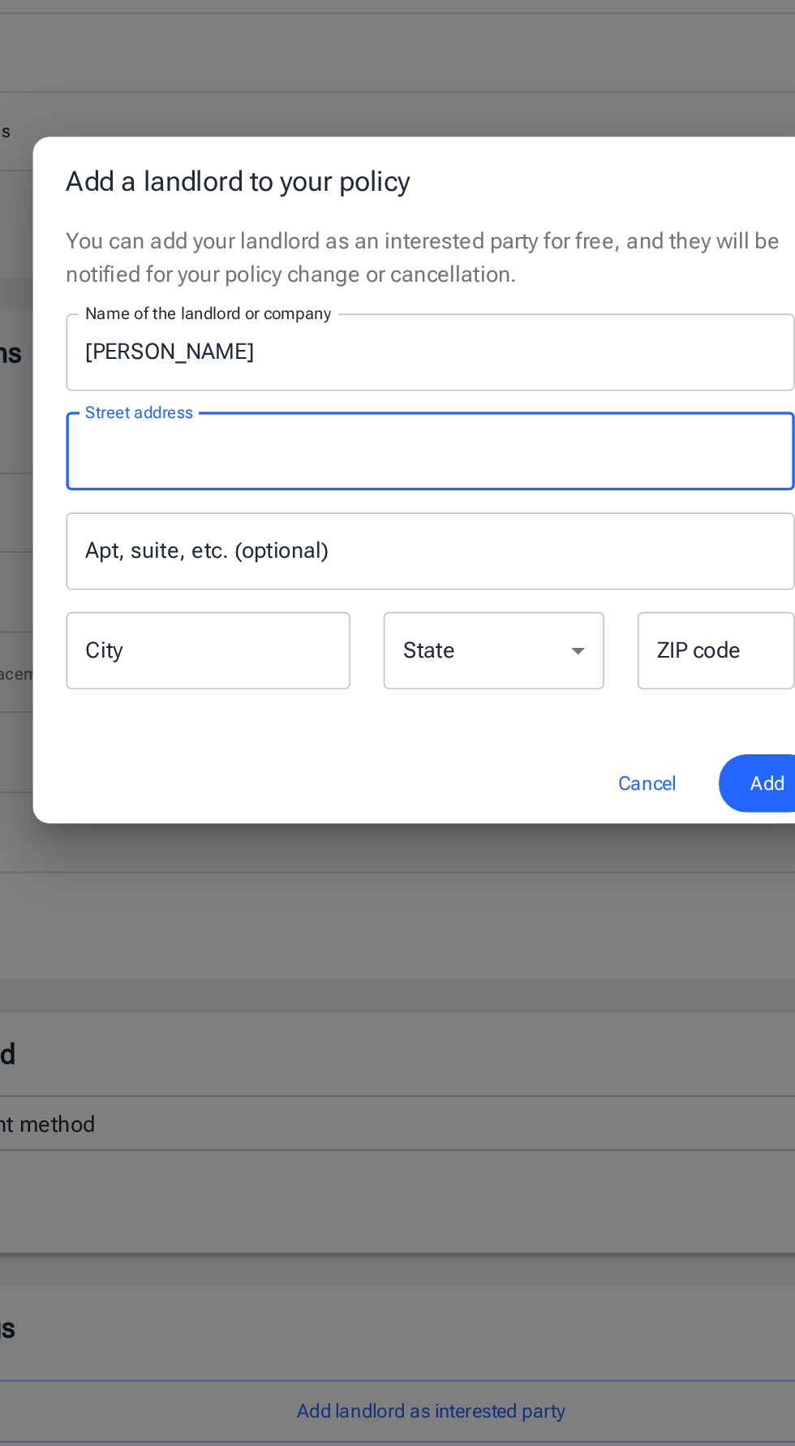
type input "[STREET_ADDRESS]"
type input "36"
type input "Tucumcari"
type input "88401"
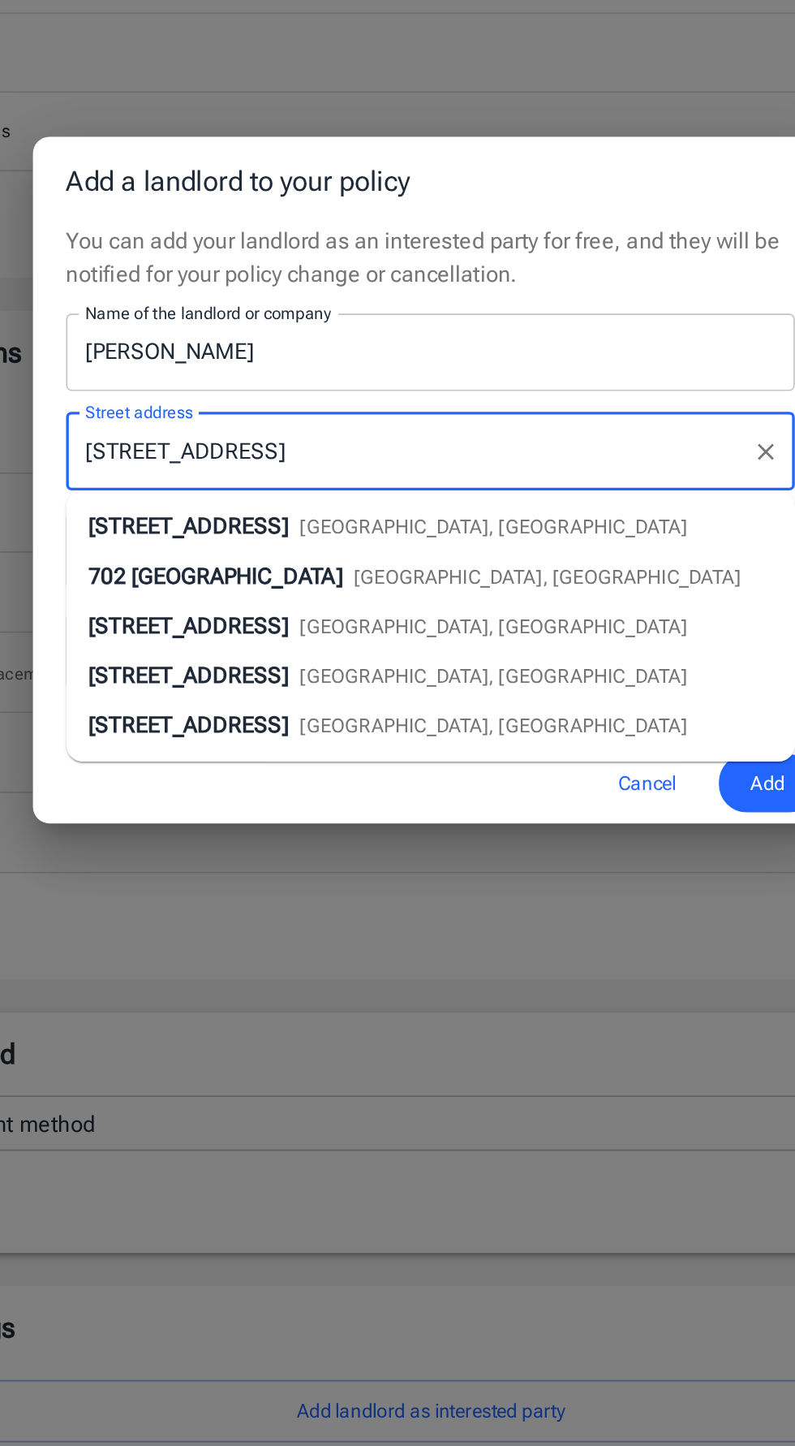
click at [407, 701] on input "[STREET_ADDRESS]" at bounding box center [386, 706] width 390 height 31
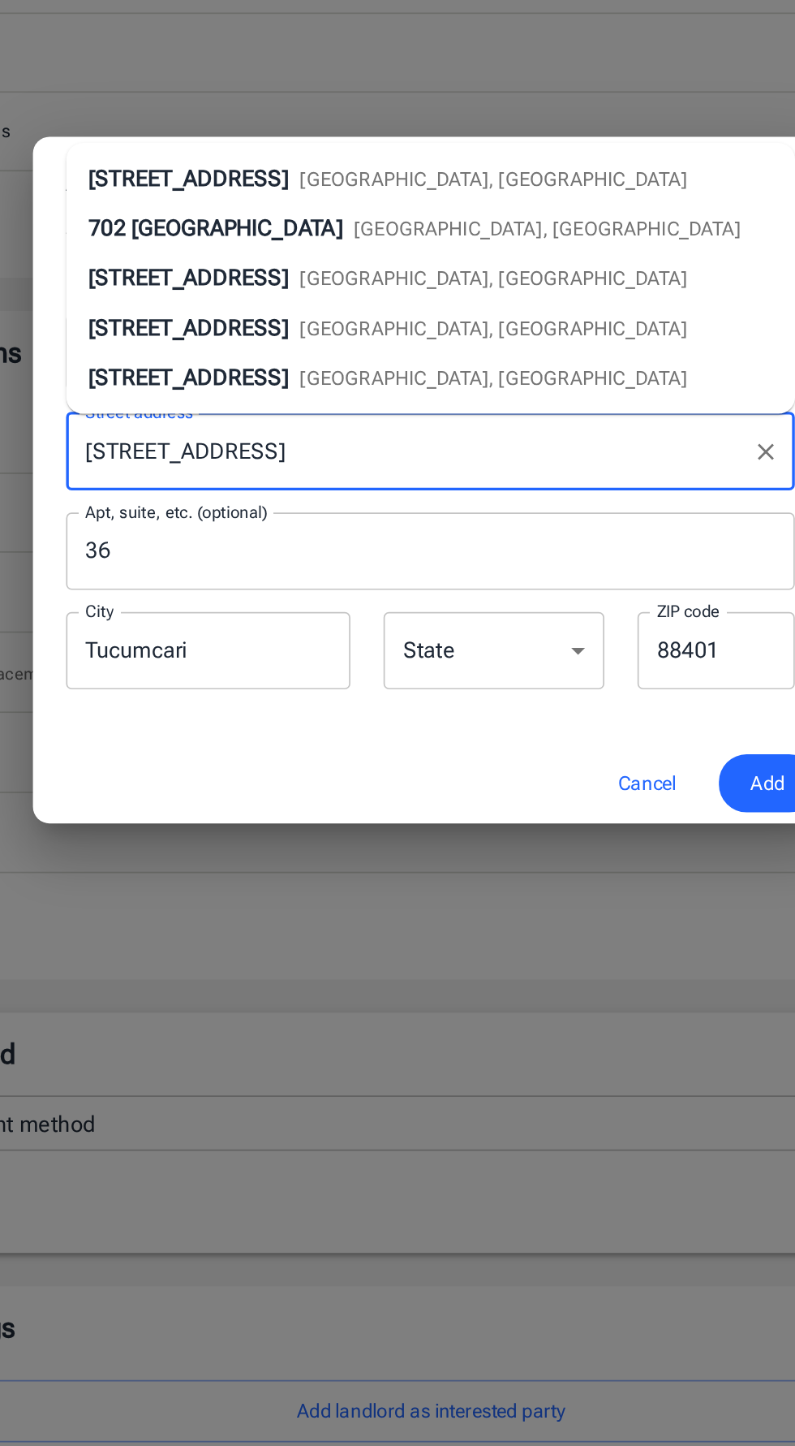
click at [306, 821] on input "Tucumcari" at bounding box center [266, 822] width 167 height 45
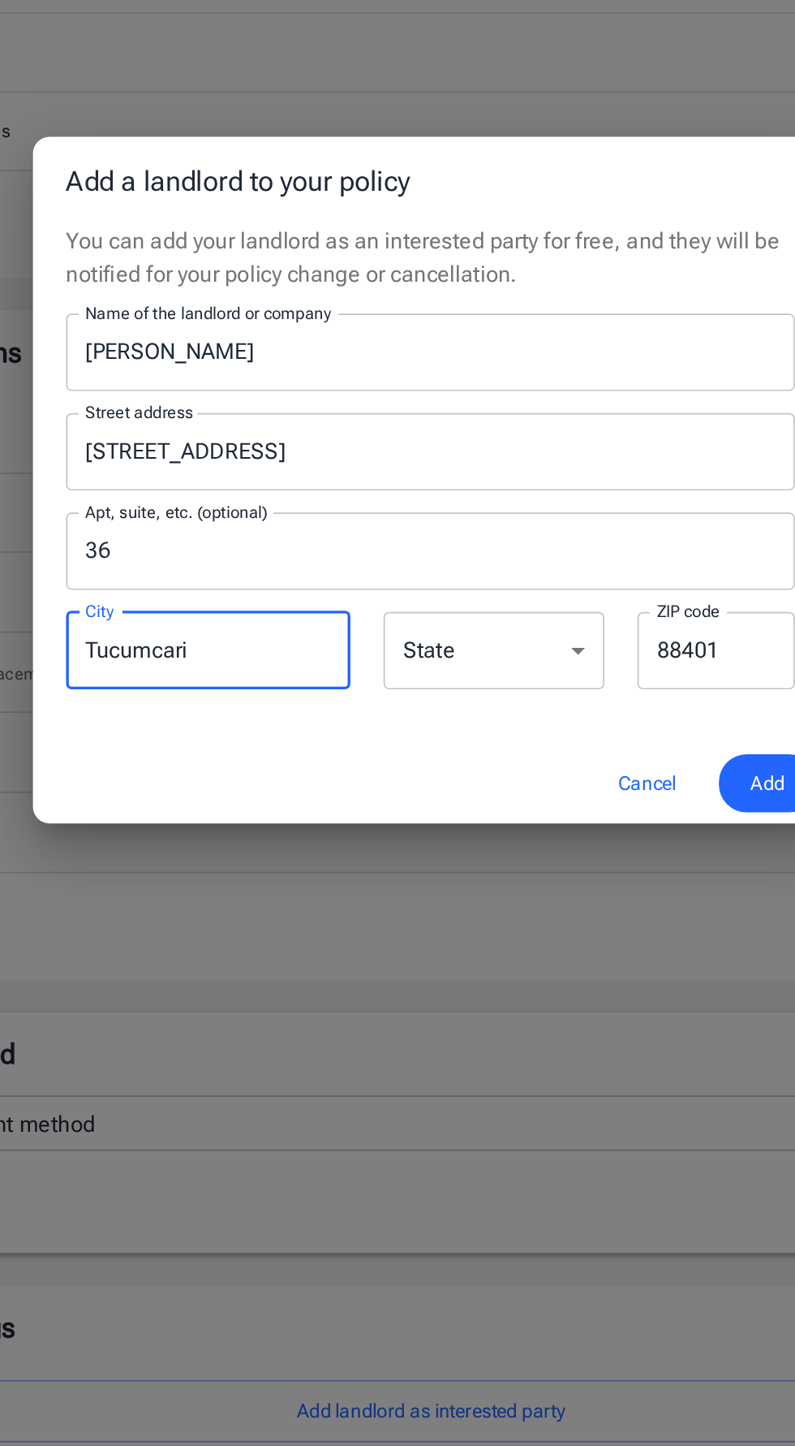
click at [317, 766] on input "36" at bounding box center [397, 764] width 429 height 45
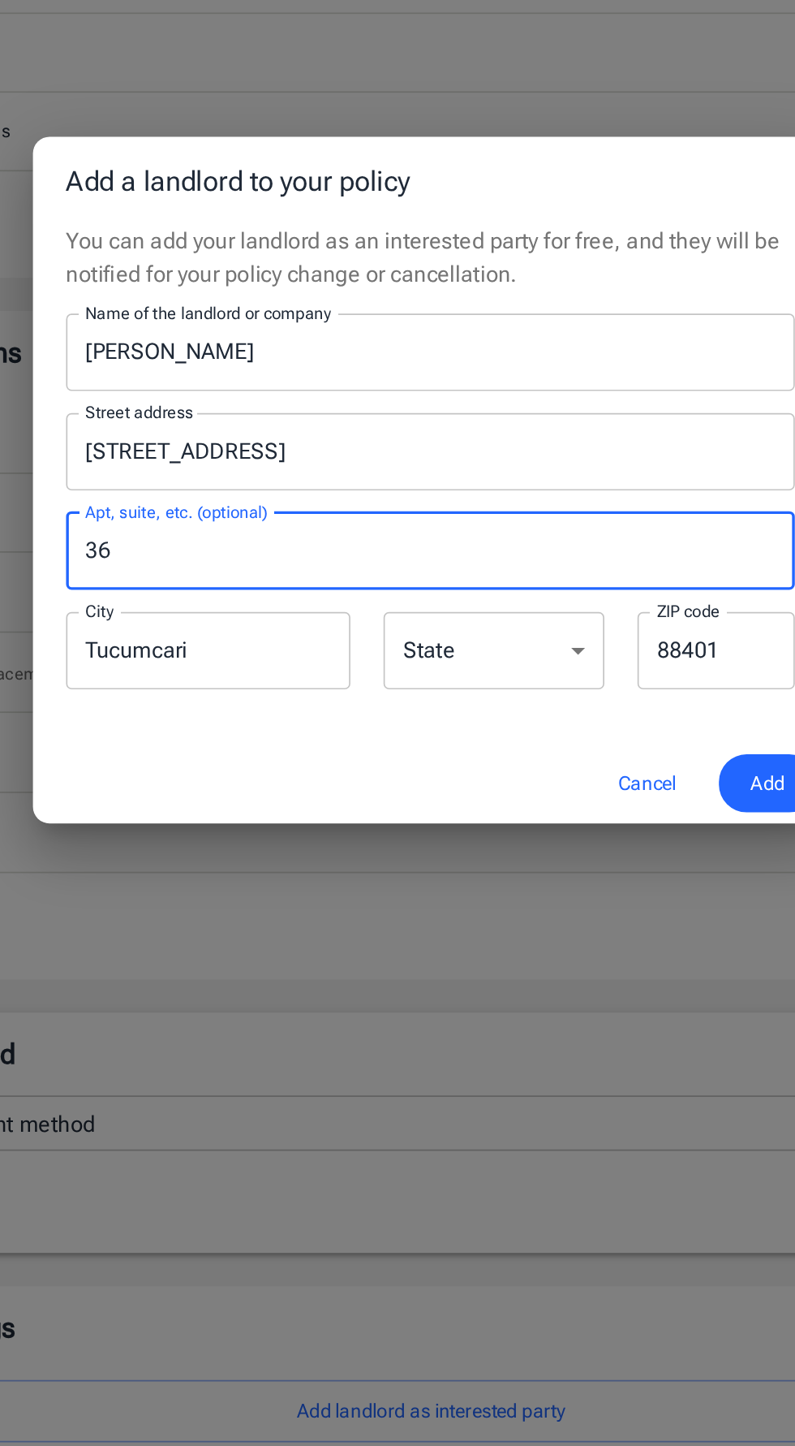
type input "3"
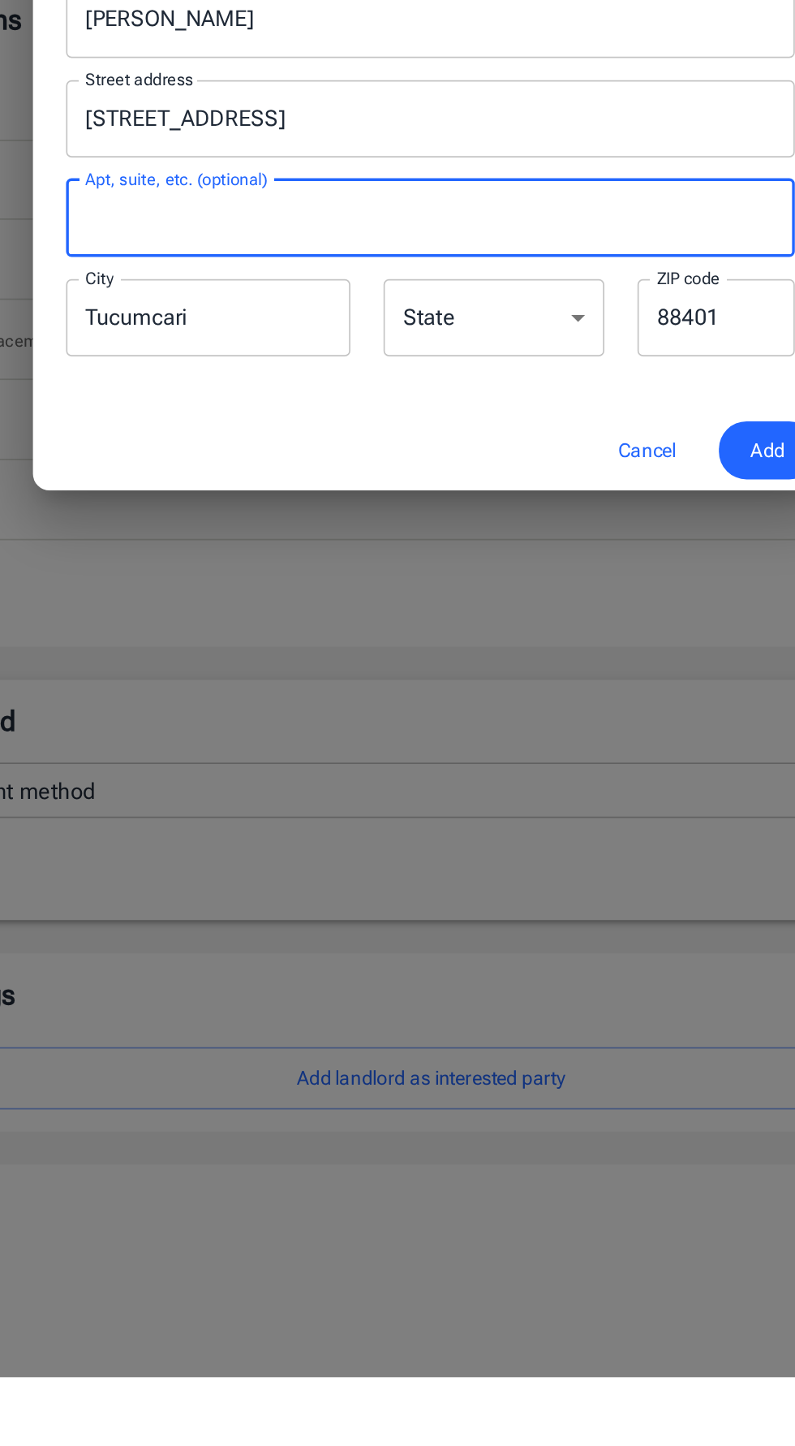
click at [576, 890] on button "Add" at bounding box center [596, 901] width 58 height 35
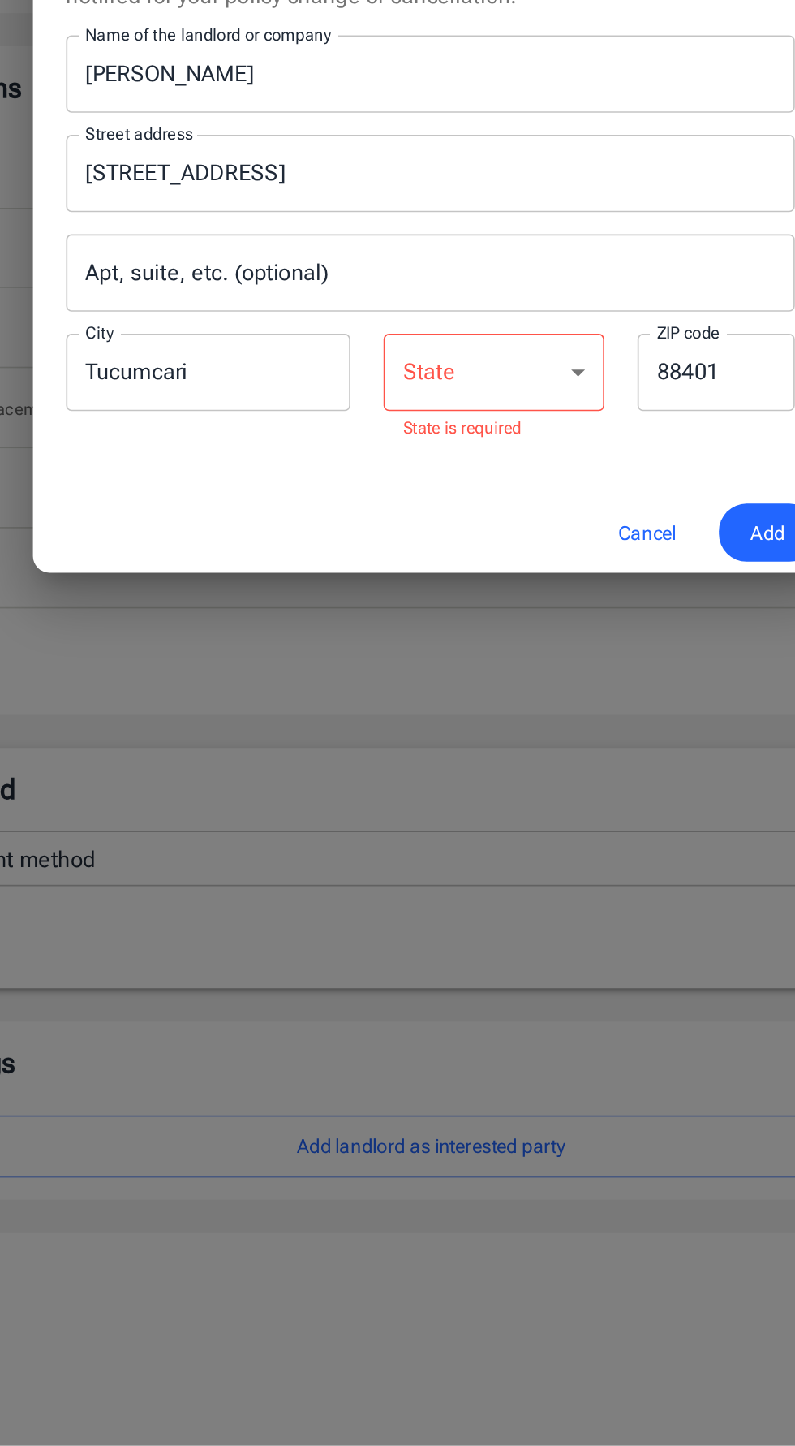
click at [446, 820] on select "[US_STATE] [US_STATE] [US_STATE] [US_STATE] [US_STATE] [US_STATE] [US_STATE] [U…" at bounding box center [435, 814] width 130 height 45
select select "NM"
click at [370, 800] on select "[US_STATE] [US_STATE] [US_STATE] [US_STATE] [US_STATE] [US_STATE] [US_STATE] [U…" at bounding box center [435, 814] width 130 height 45
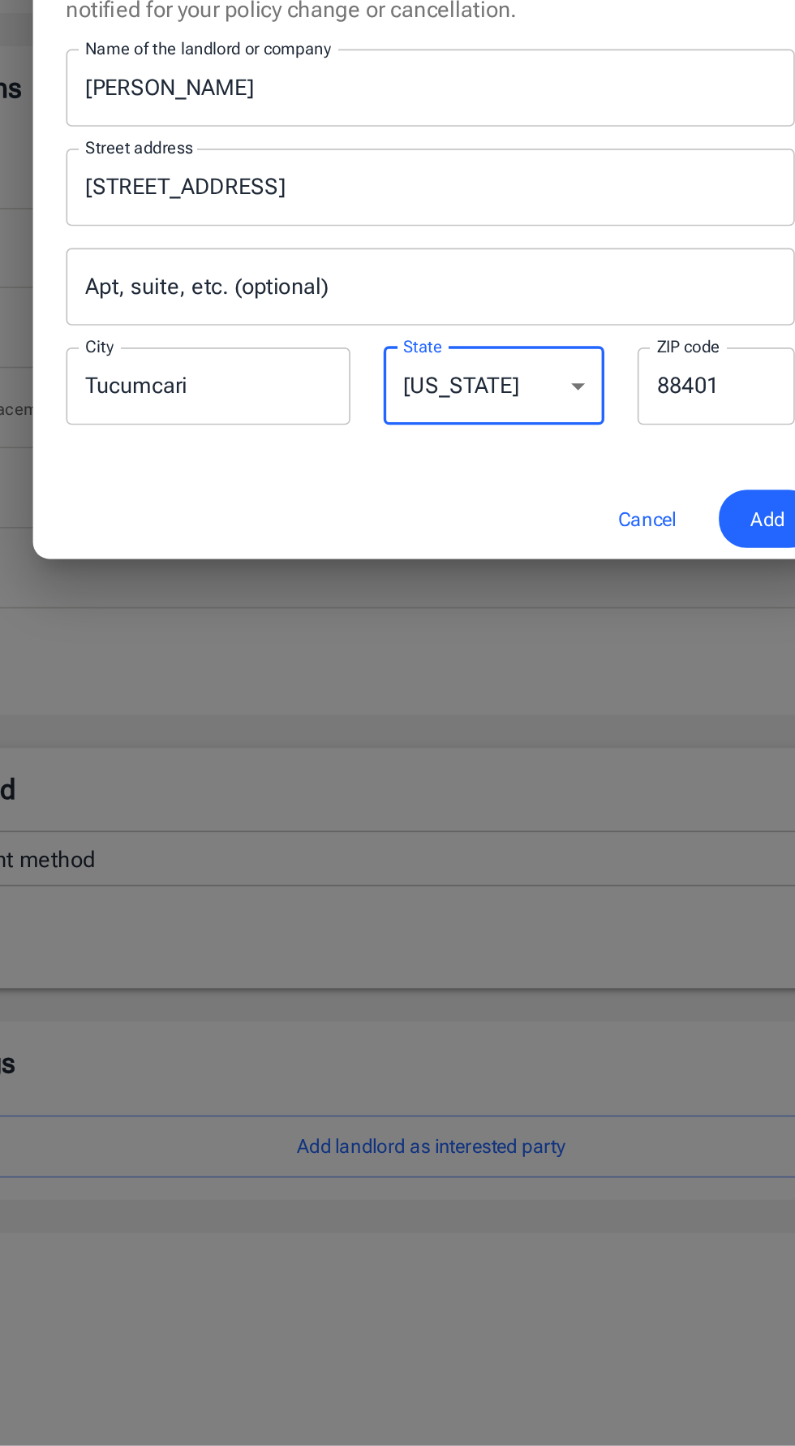
click at [590, 901] on span "Add" at bounding box center [596, 901] width 20 height 20
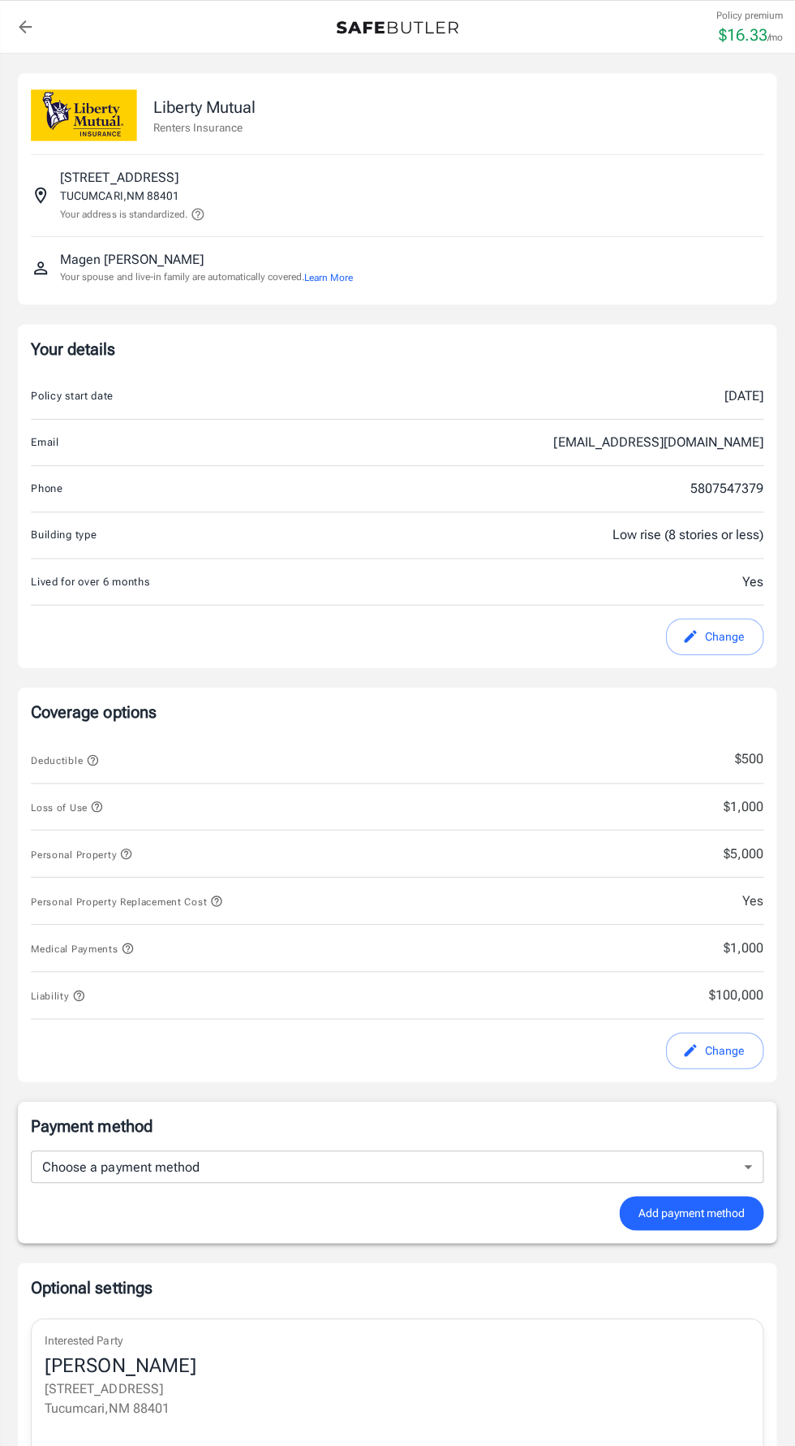
scroll to position [0, 0]
click at [336, 275] on button "Learn More" at bounding box center [329, 276] width 48 height 15
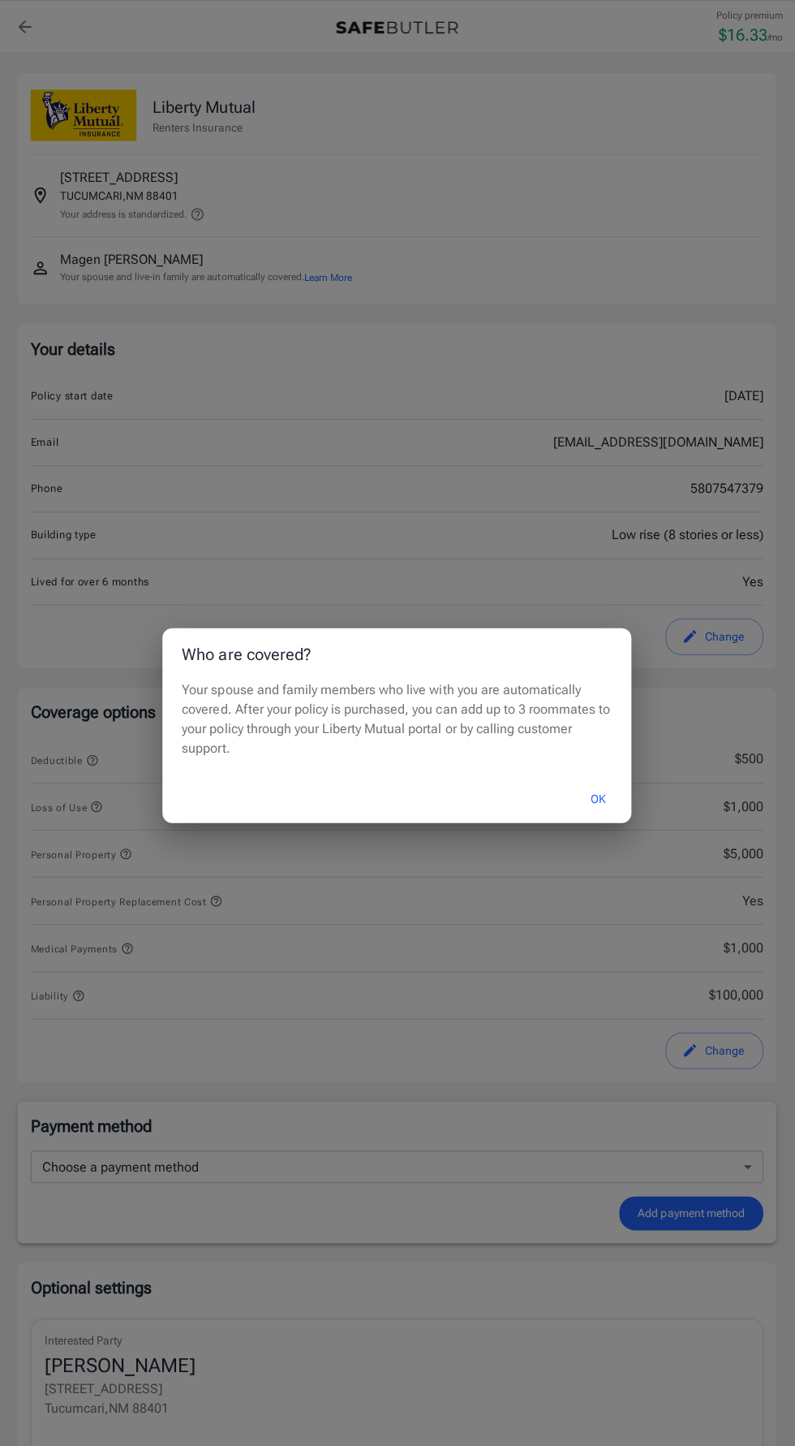
click at [610, 804] on button "OK" at bounding box center [598, 795] width 53 height 35
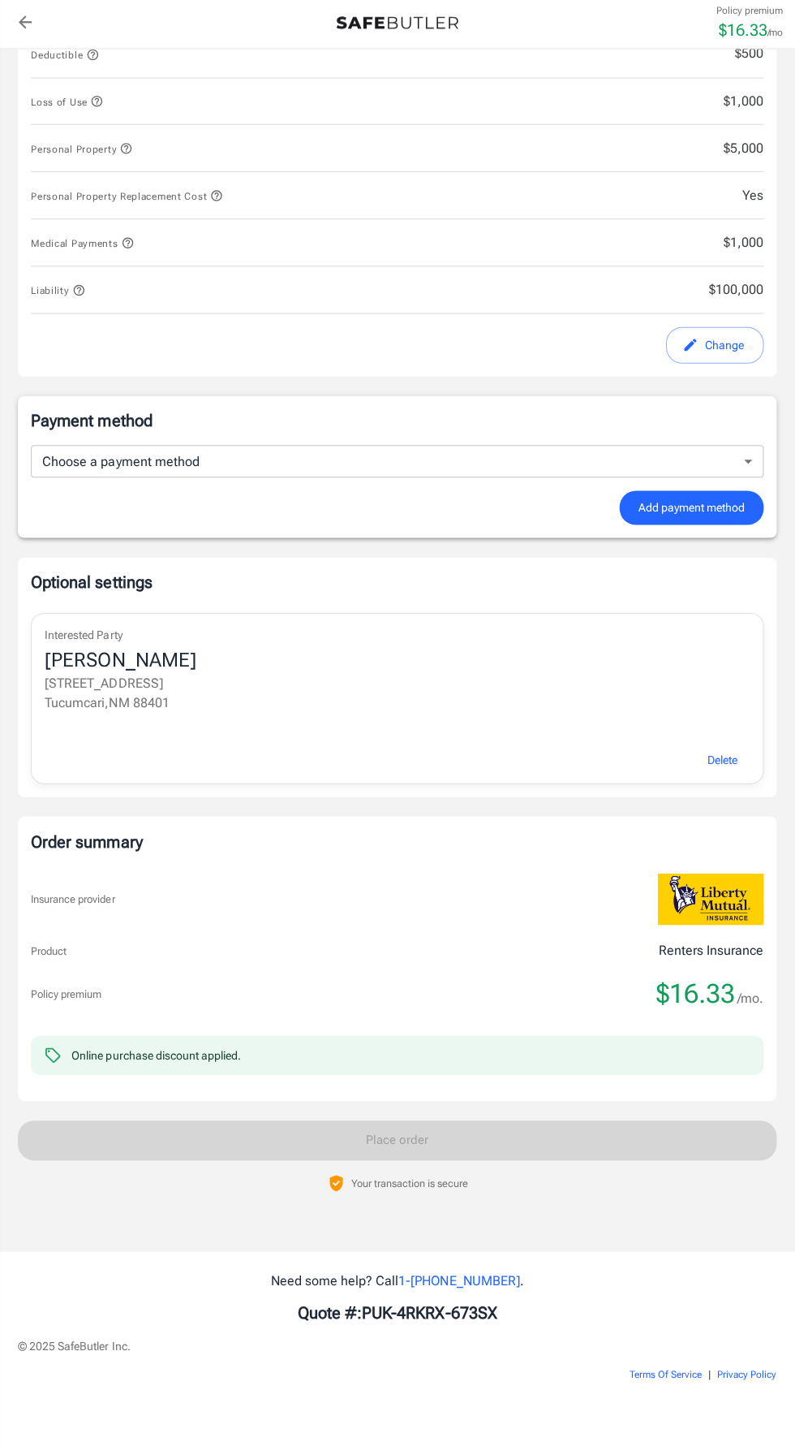
scroll to position [698, 0]
click at [707, 753] on span "Delete" at bounding box center [722, 762] width 30 height 20
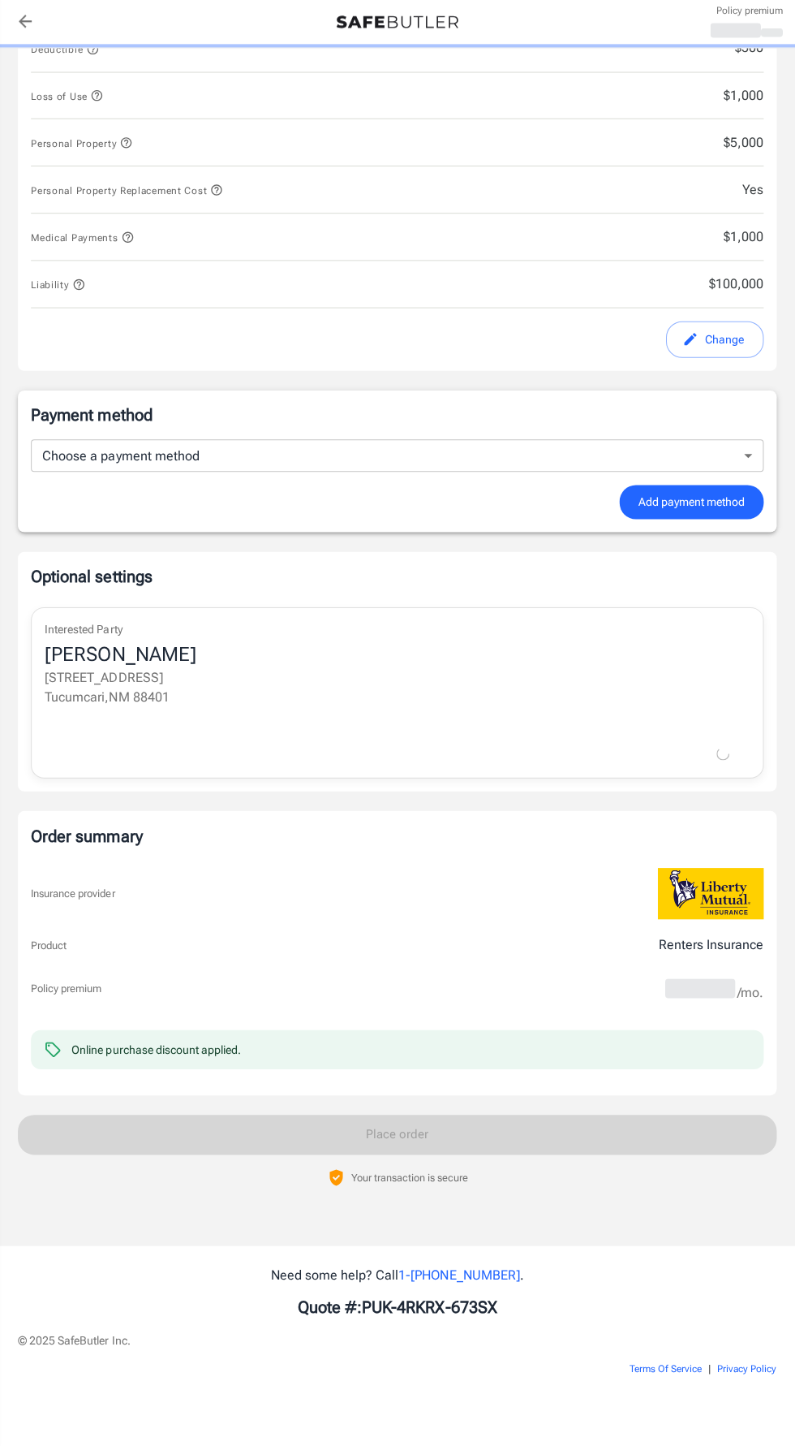
scroll to position [703, 0]
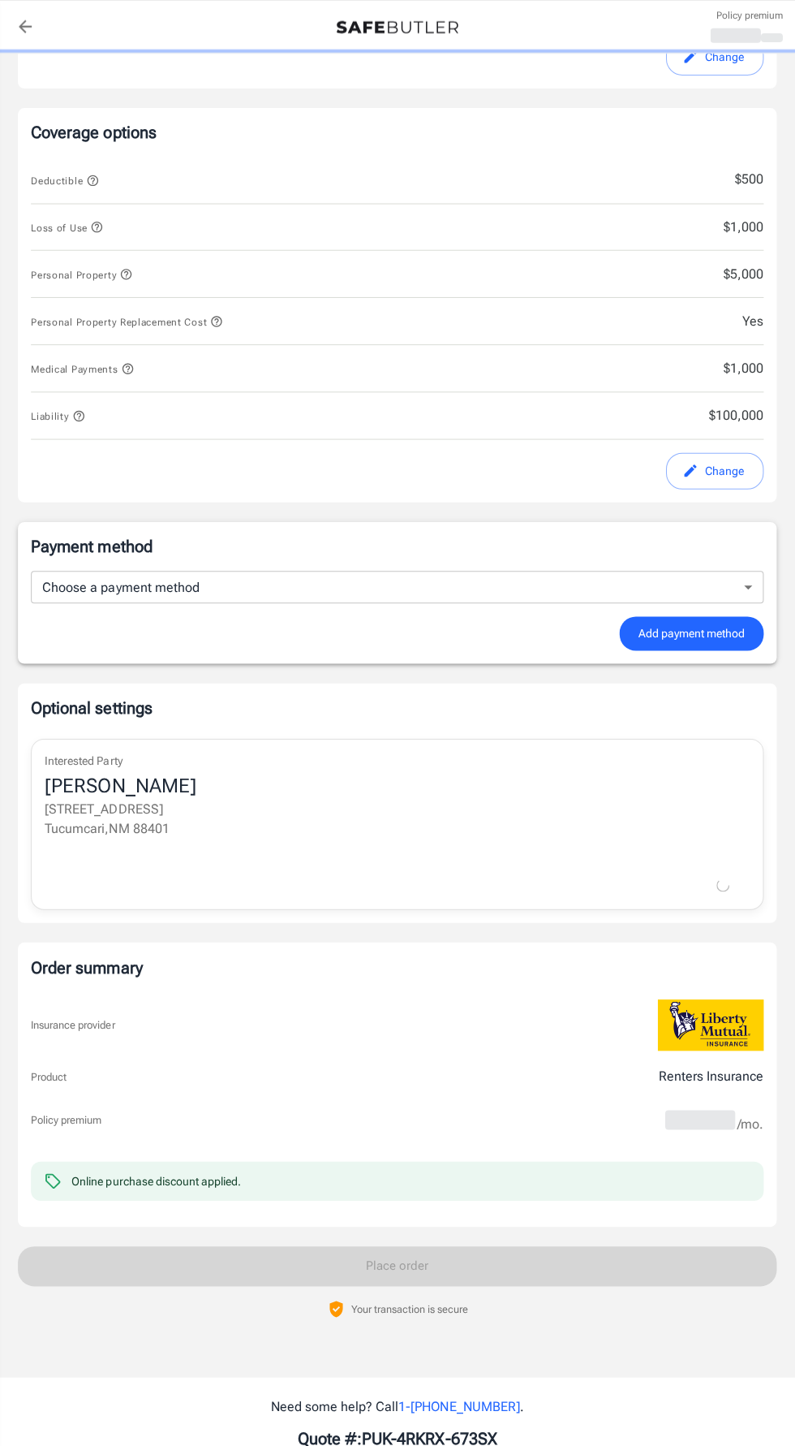
click at [509, 585] on body "Policy premium Liberty Mutual Renters Insurance [STREET_ADDRESS] Your address i…" at bounding box center [397, 499] width 795 height 2153
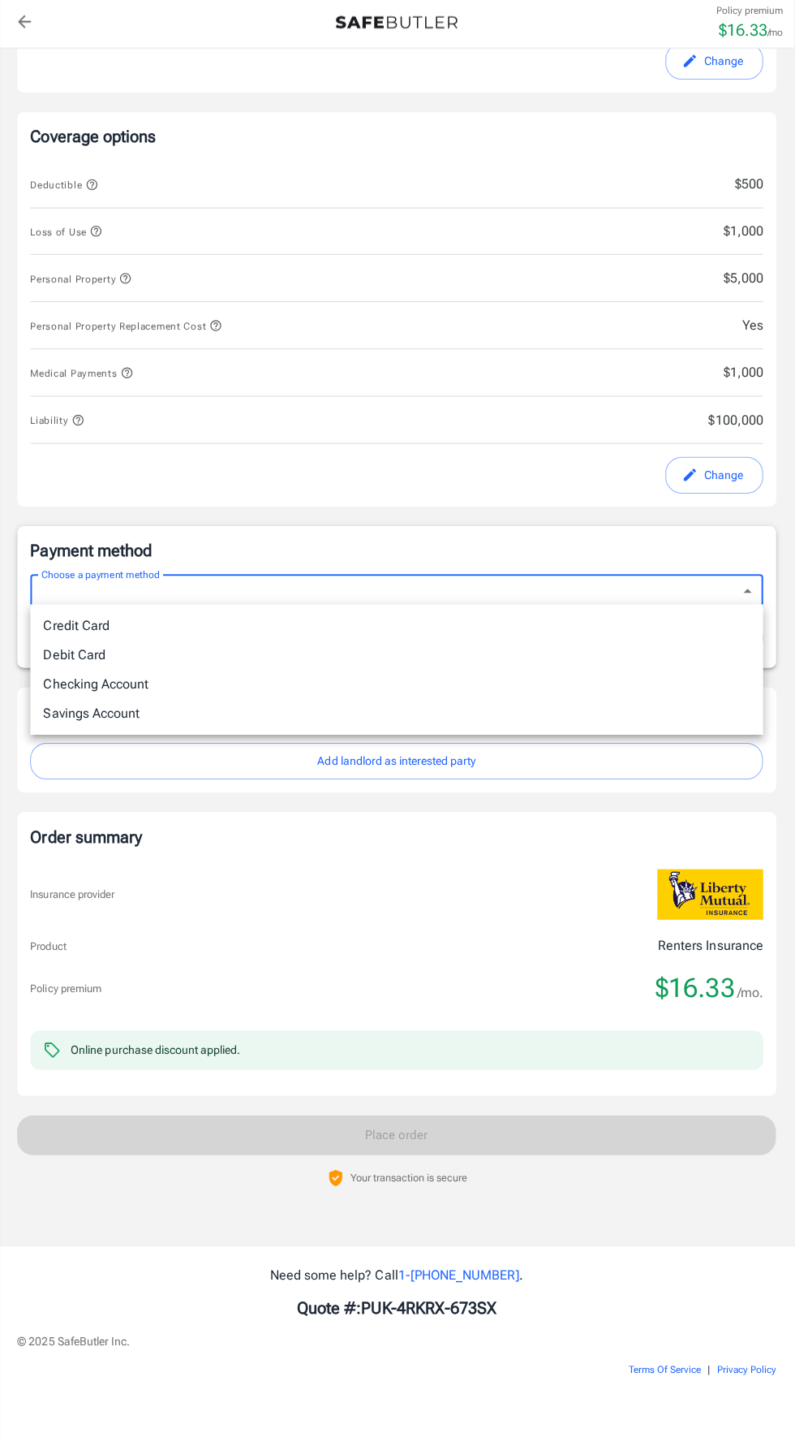
click at [155, 688] on li "Checking Account" at bounding box center [397, 686] width 731 height 29
type input "checking"
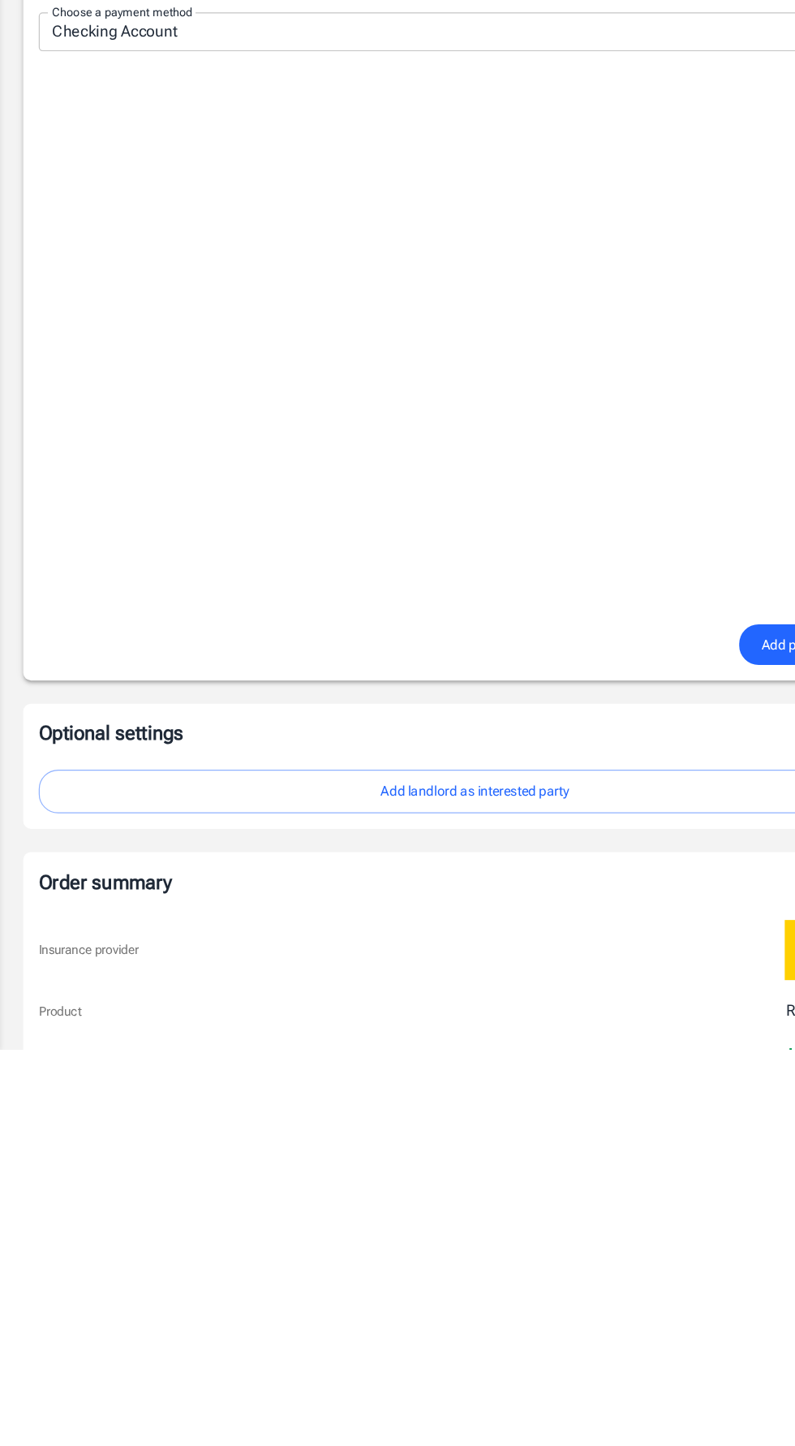
scroll to position [568, 0]
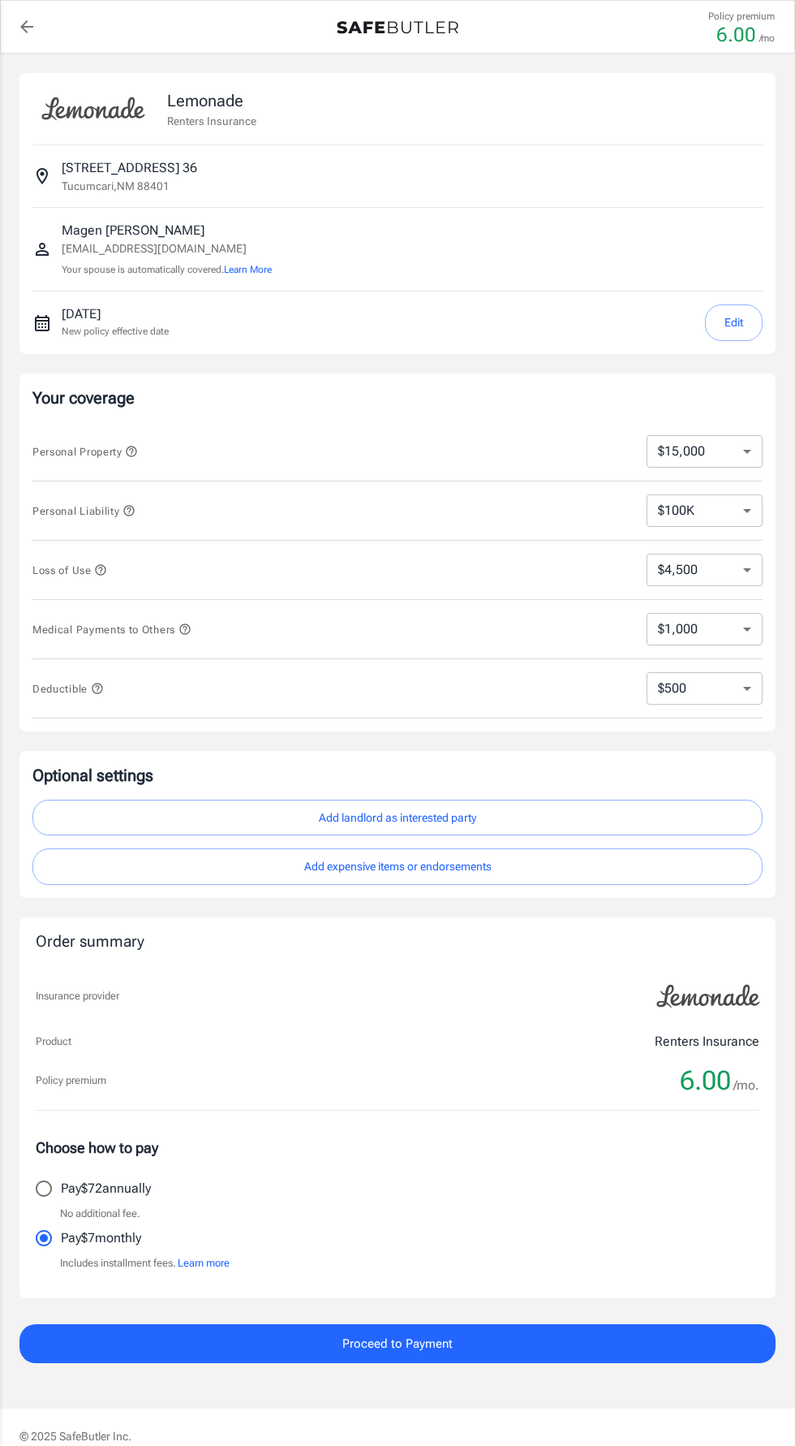
select select "15000"
select select "500"
click at [710, 449] on select "$10,000 $15,000 $20,000 $25,000 $30,000 $40,000 $50,000 $100K $150K $200K $250K" at bounding box center [705, 451] width 116 height 32
select select "10000"
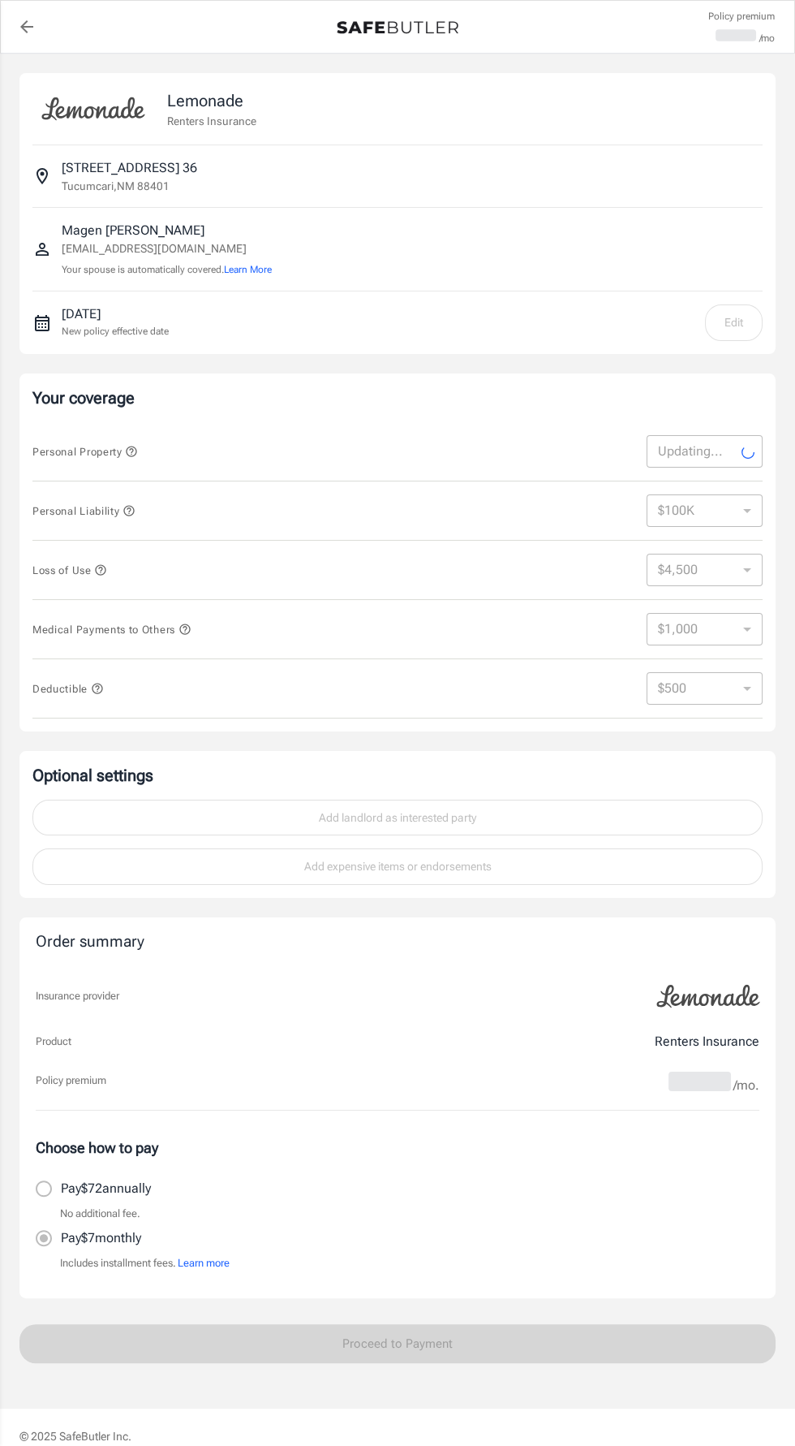
select select "10000"
select select "3000"
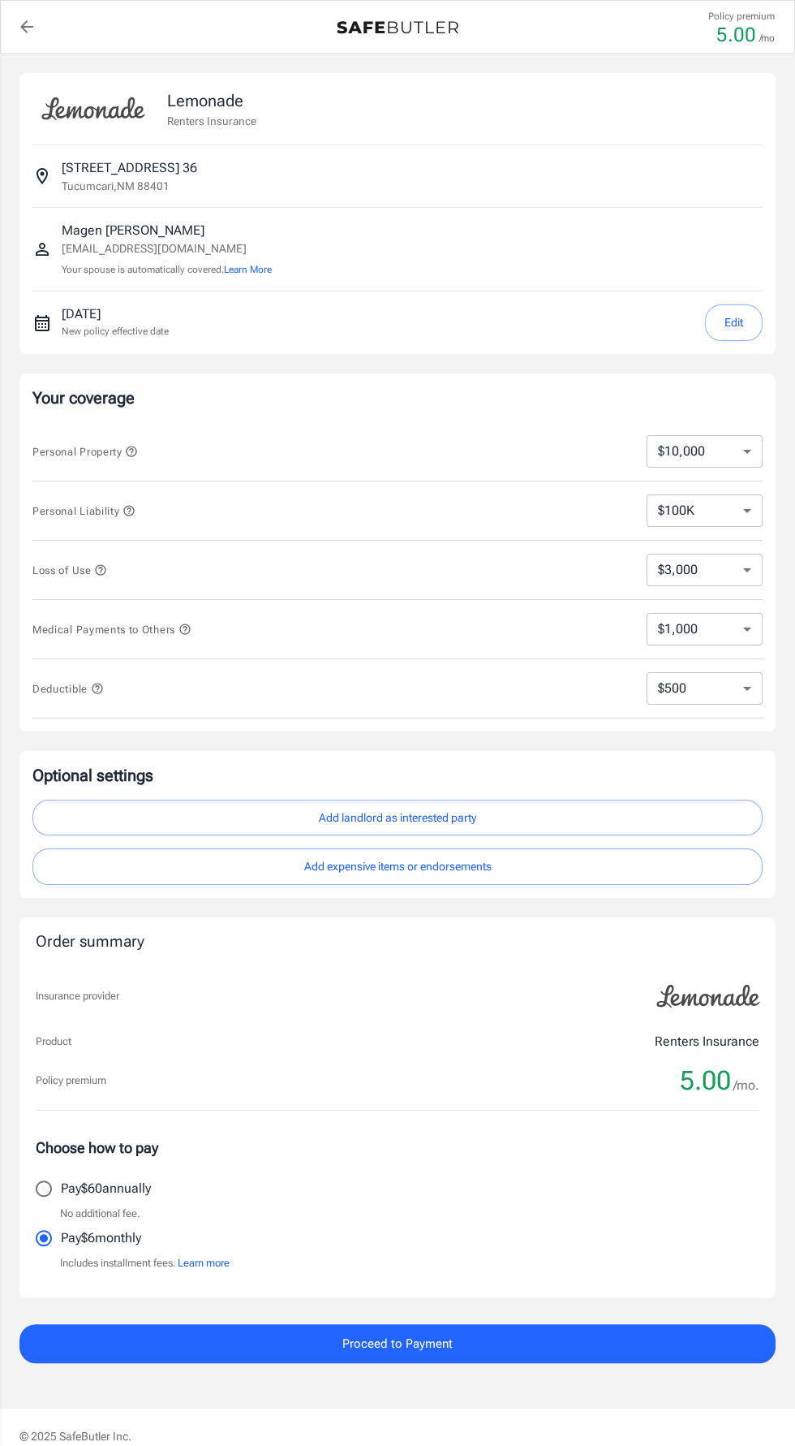
click at [759, 508] on select "$100K $200K $300K $400K $500K $1M" at bounding box center [705, 510] width 116 height 32
click at [647, 494] on select "$100K $200K $300K $400K $500K $1M" at bounding box center [705, 510] width 116 height 32
click at [724, 563] on select "$3,000 $6,000 $12,000 $21,000 $36,000 $60,000 $96,000 $153K $198K" at bounding box center [705, 570] width 116 height 32
click at [647, 554] on select "$3,000 $6,000 $12,000 $21,000 $36,000 $60,000 $96,000 $153K $198K" at bounding box center [705, 570] width 116 height 32
click at [730, 619] on select "$1,000 $2,000 $3,000 $4,000 $5,000" at bounding box center [705, 629] width 116 height 32
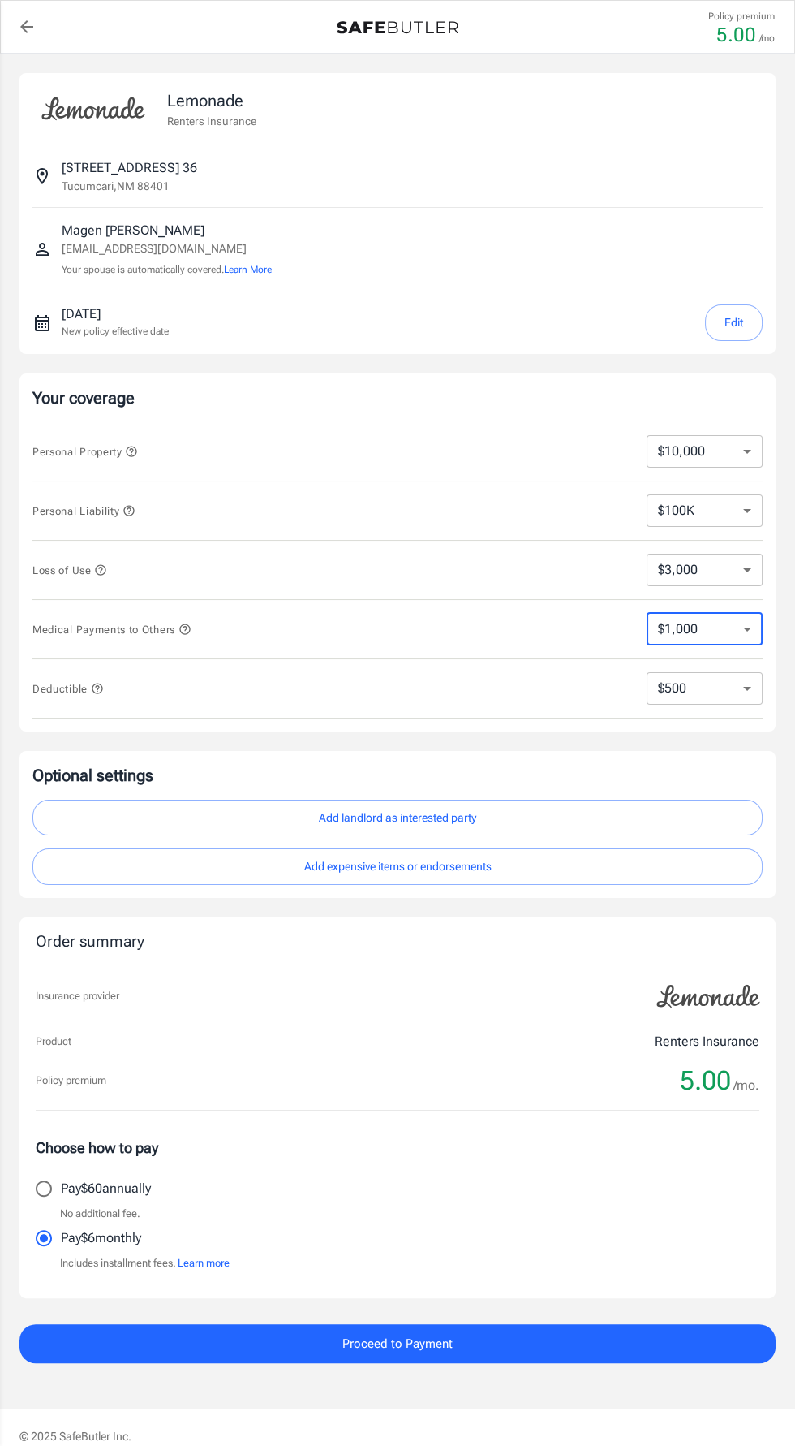
click at [647, 613] on select "$1,000 $2,000 $3,000 $4,000 $5,000" at bounding box center [705, 629] width 116 height 32
click at [721, 692] on select "$250 $500 $1,000 $2,500" at bounding box center [705, 688] width 116 height 32
select select "250"
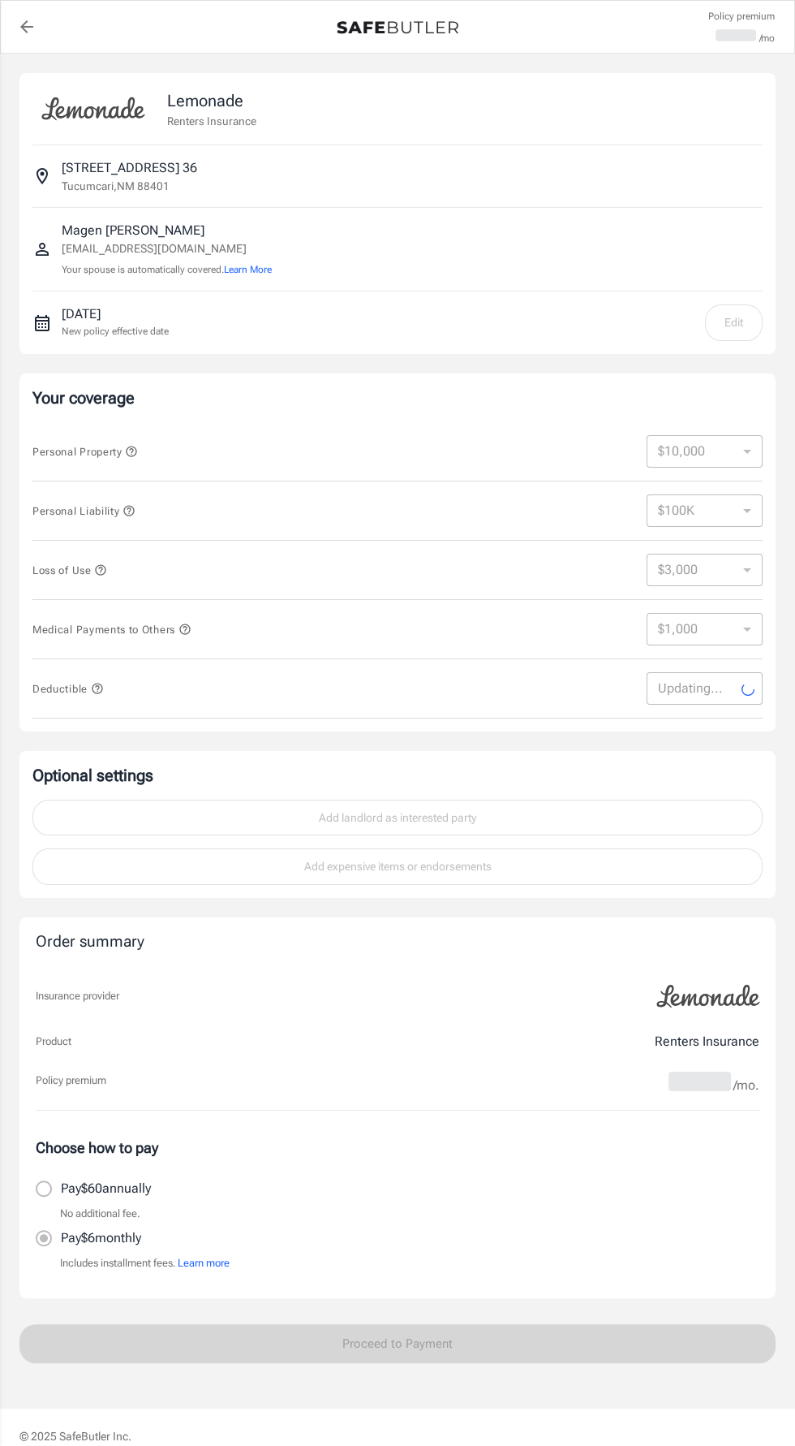
select select "250"
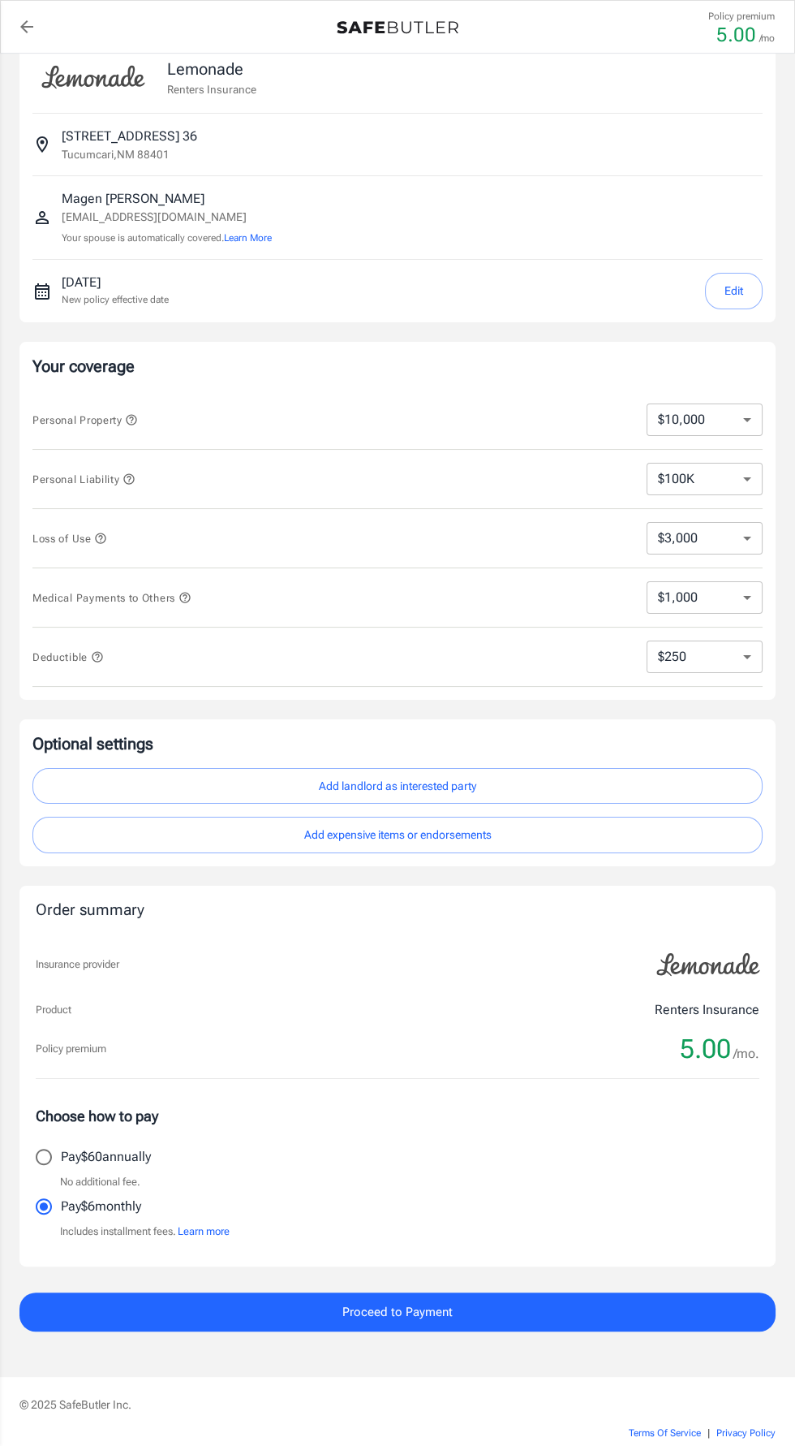
scroll to position [44, 0]
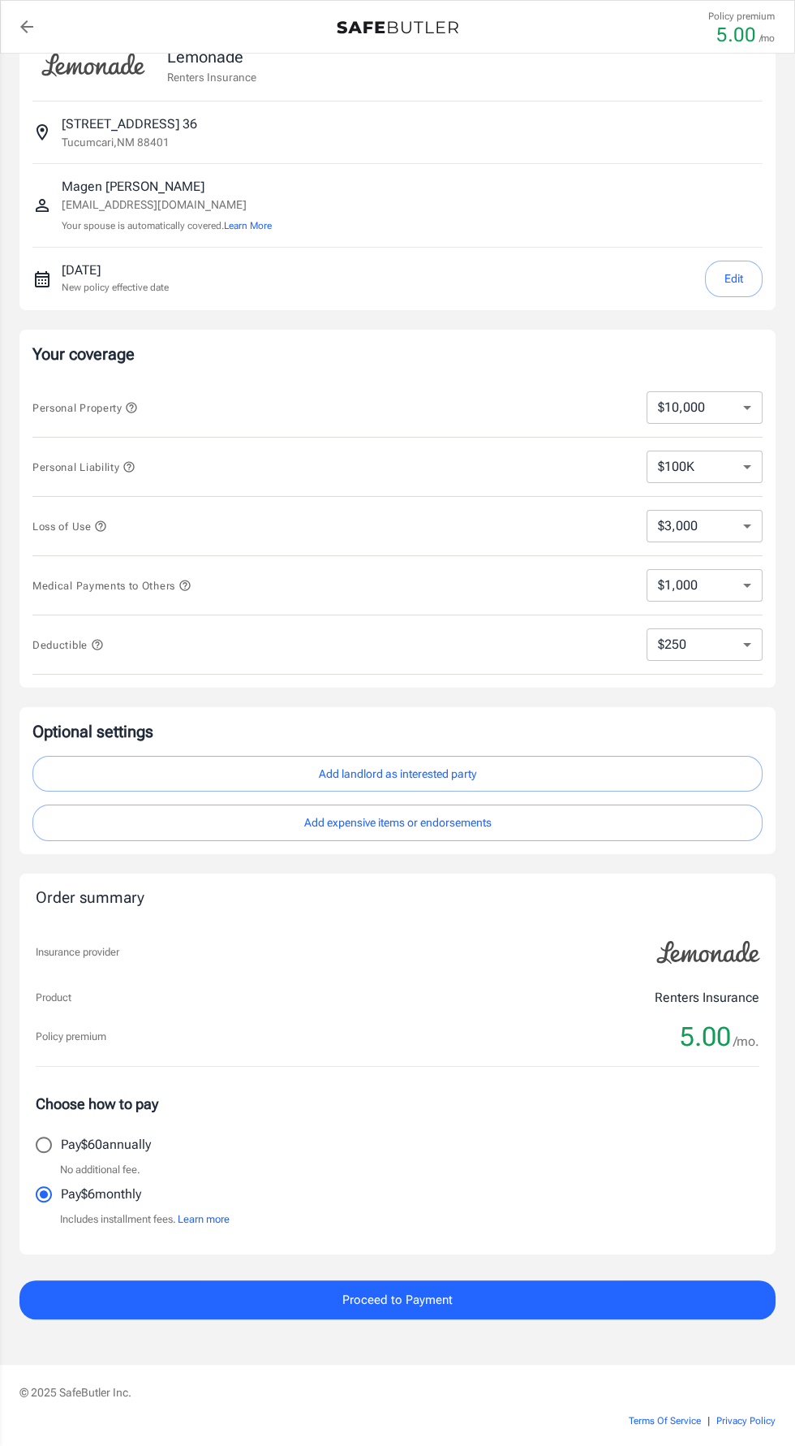
click at [518, 821] on button "Add expensive items or endorsements" at bounding box center [397, 822] width 731 height 37
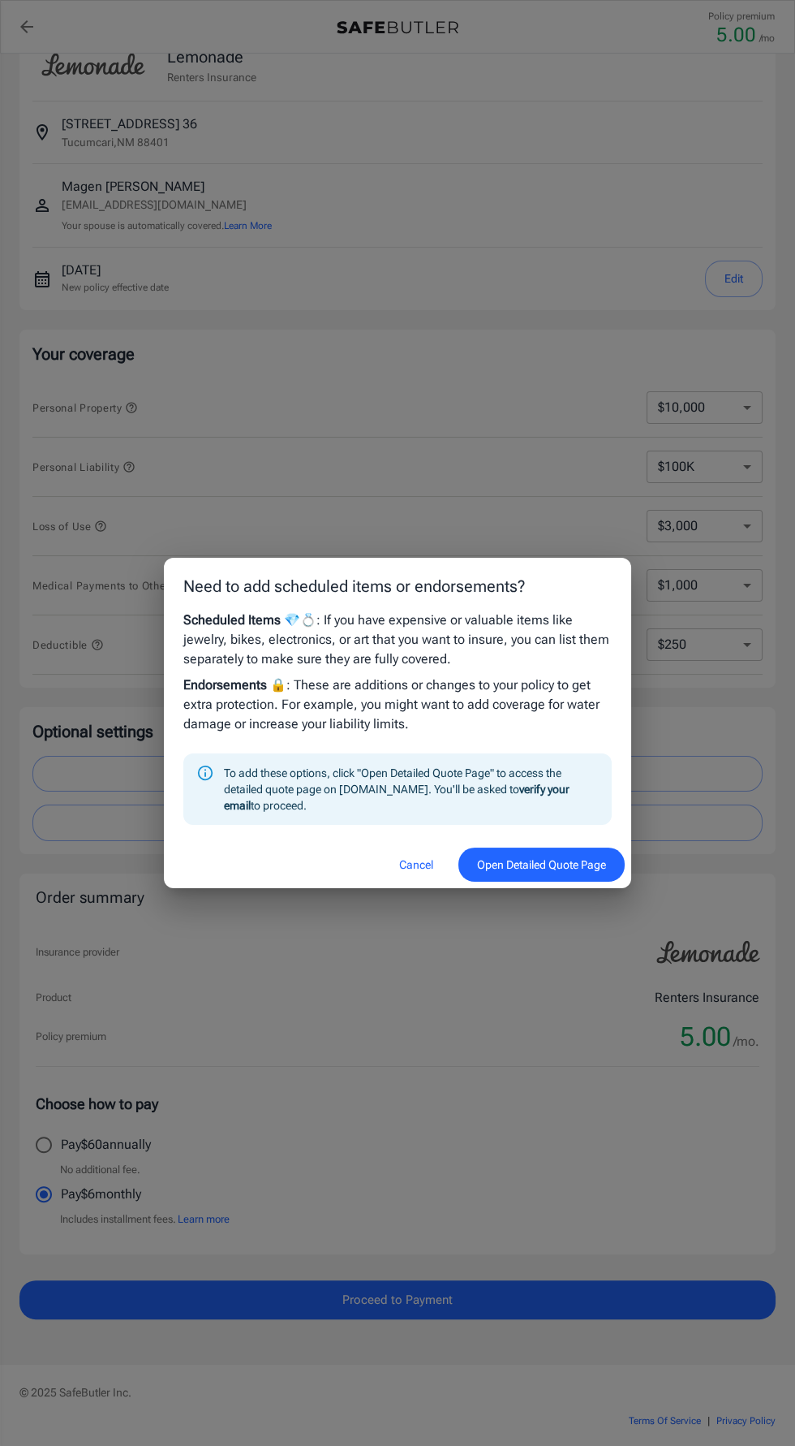
click at [569, 882] on button "Open Detailed Quote Page" at bounding box center [542, 864] width 166 height 35
